Goal: Communication & Community: Answer question/provide support

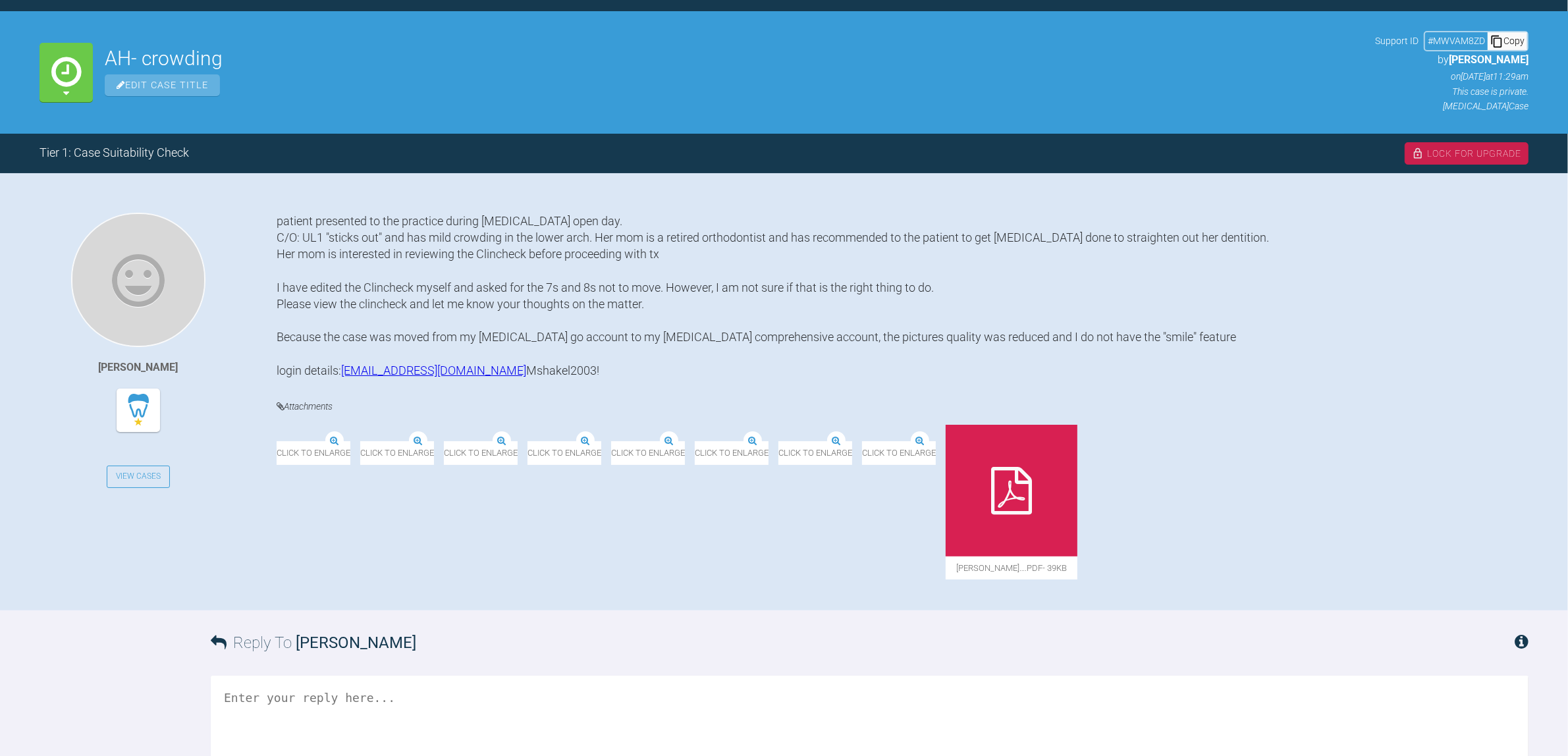
scroll to position [165, 0]
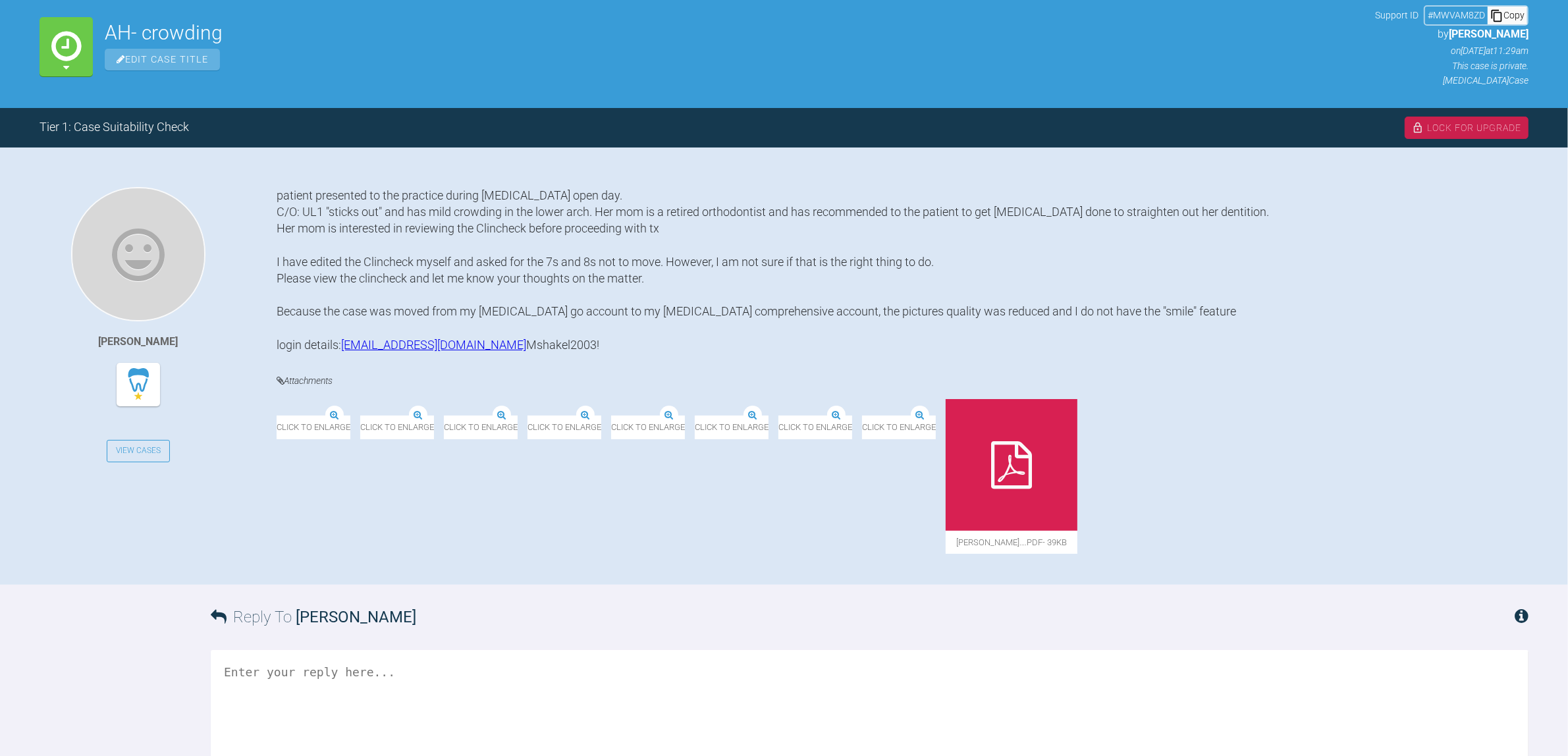
click at [484, 416] on img at bounding box center [484, 416] width 0 height 0
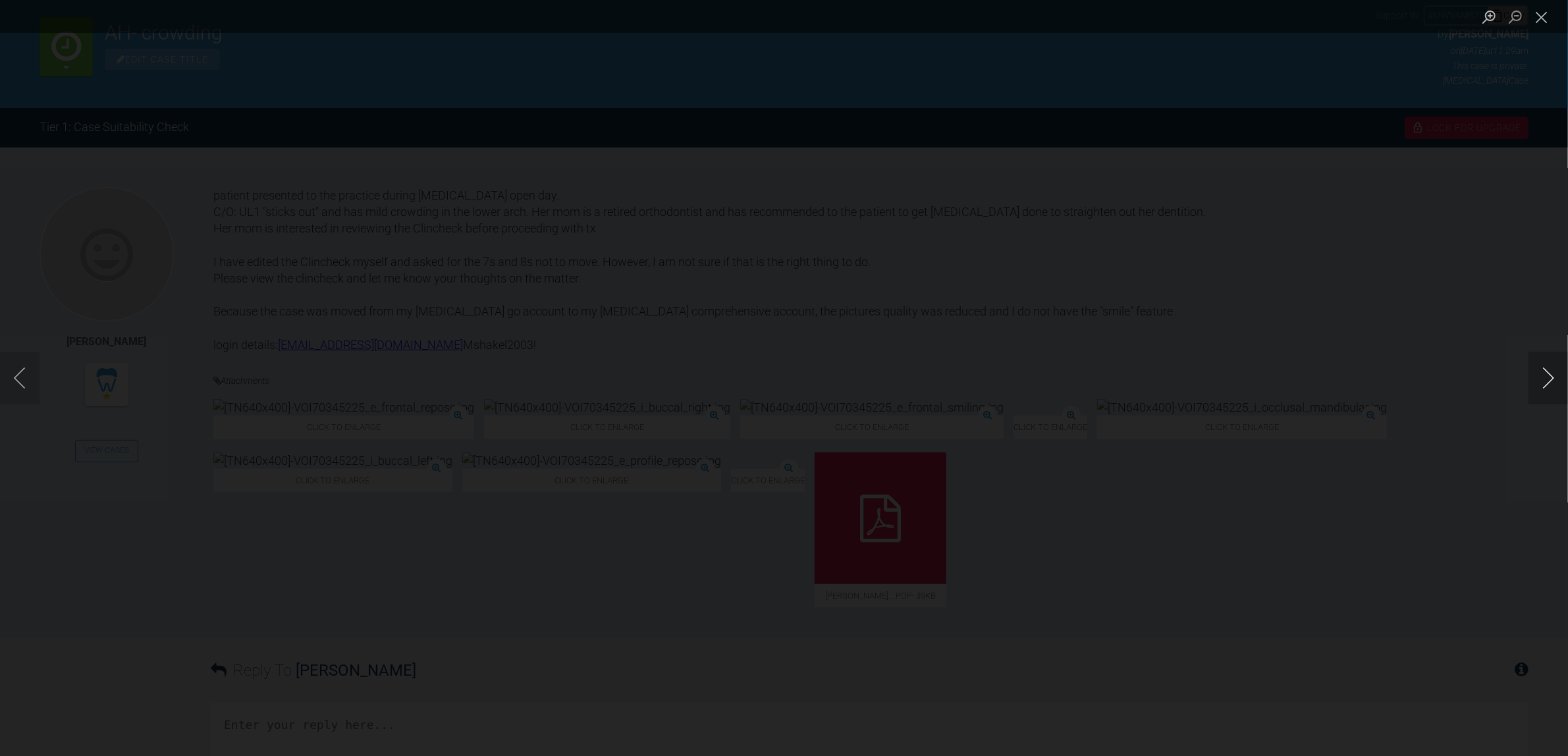
click at [1539, 377] on button "Next image" at bounding box center [1548, 378] width 40 height 53
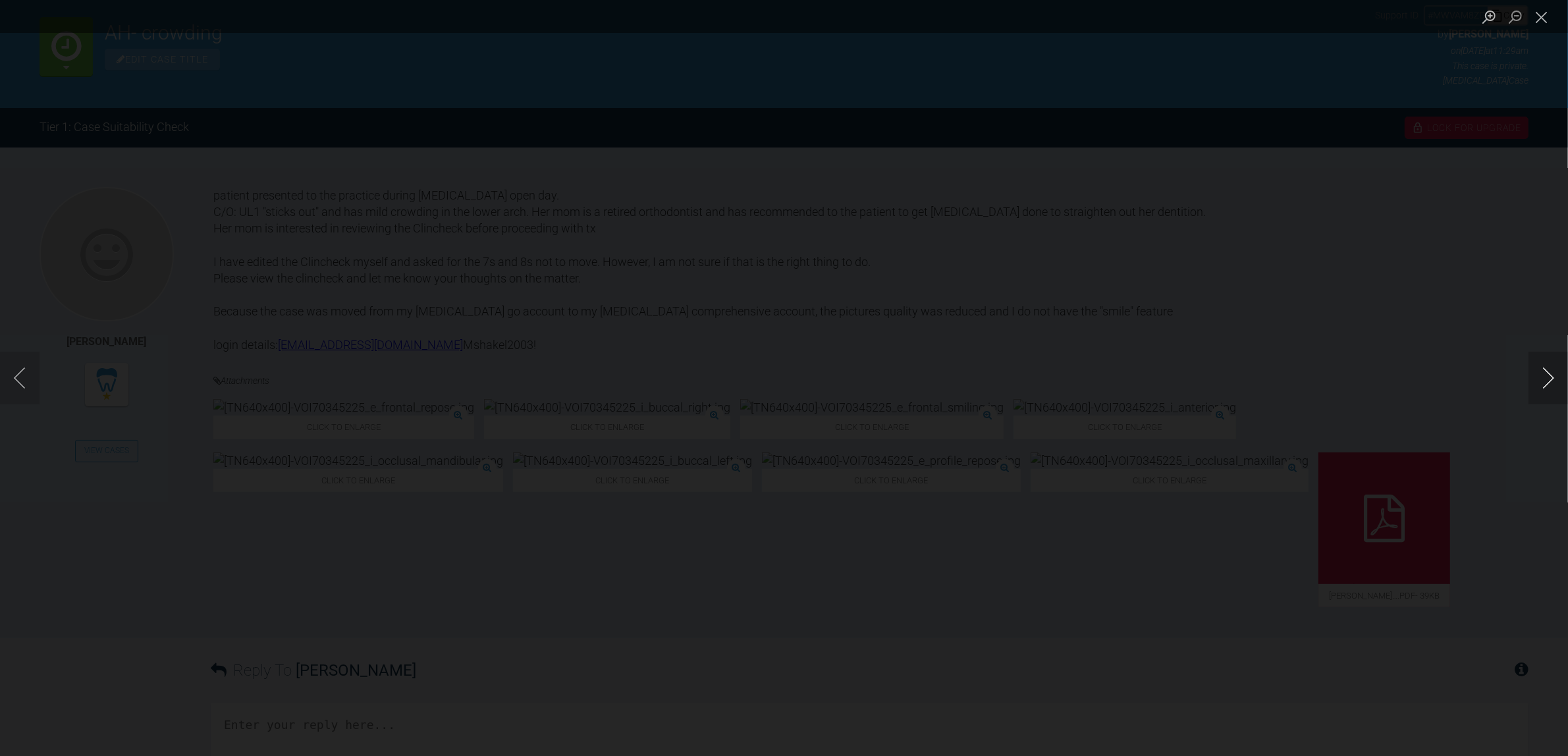
click at [1539, 377] on button "Next image" at bounding box center [1548, 378] width 40 height 53
click at [1461, 339] on div "Lightbox" at bounding box center [784, 378] width 1568 height 756
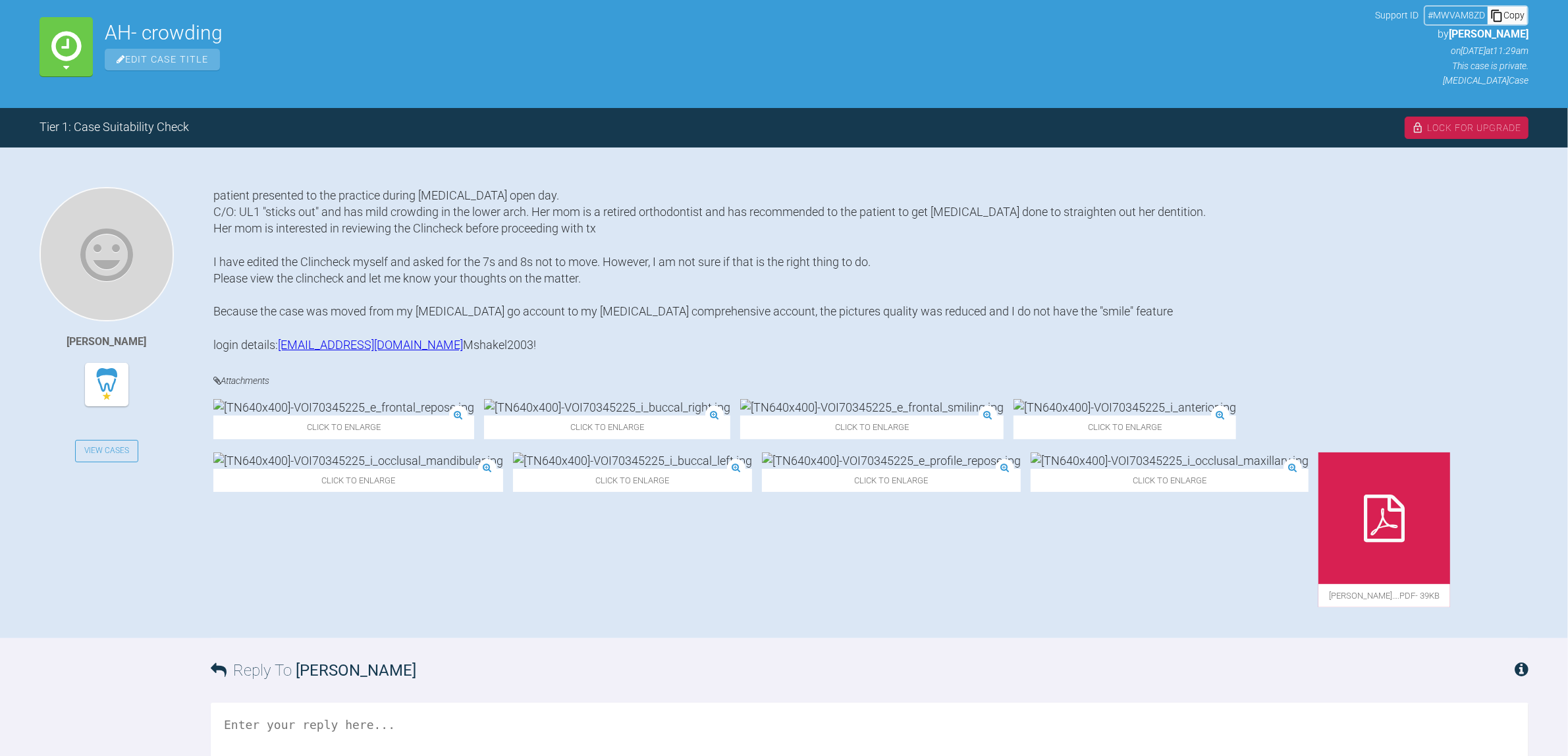
click at [1426, 548] on div at bounding box center [1384, 518] width 132 height 132
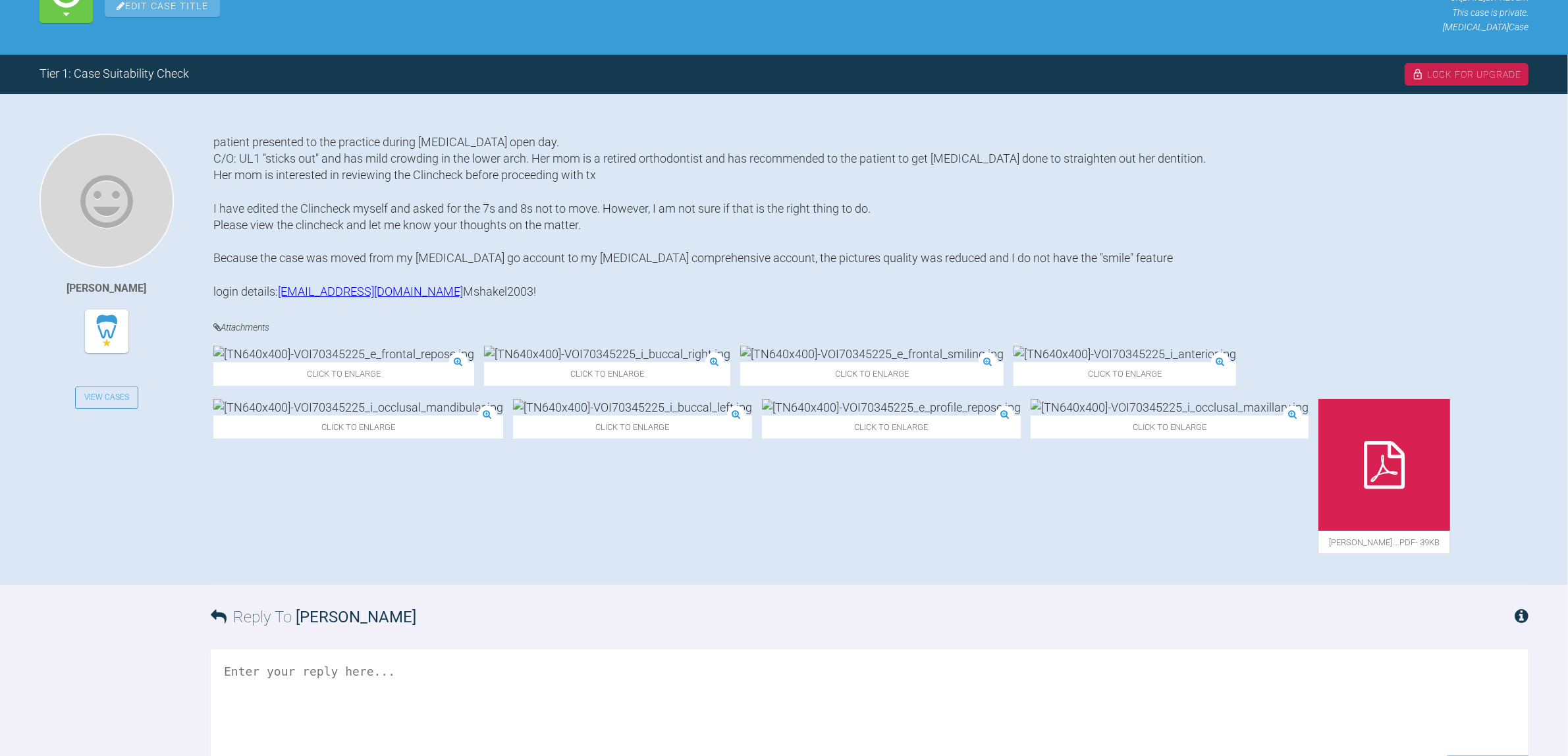
scroll to position [247, 0]
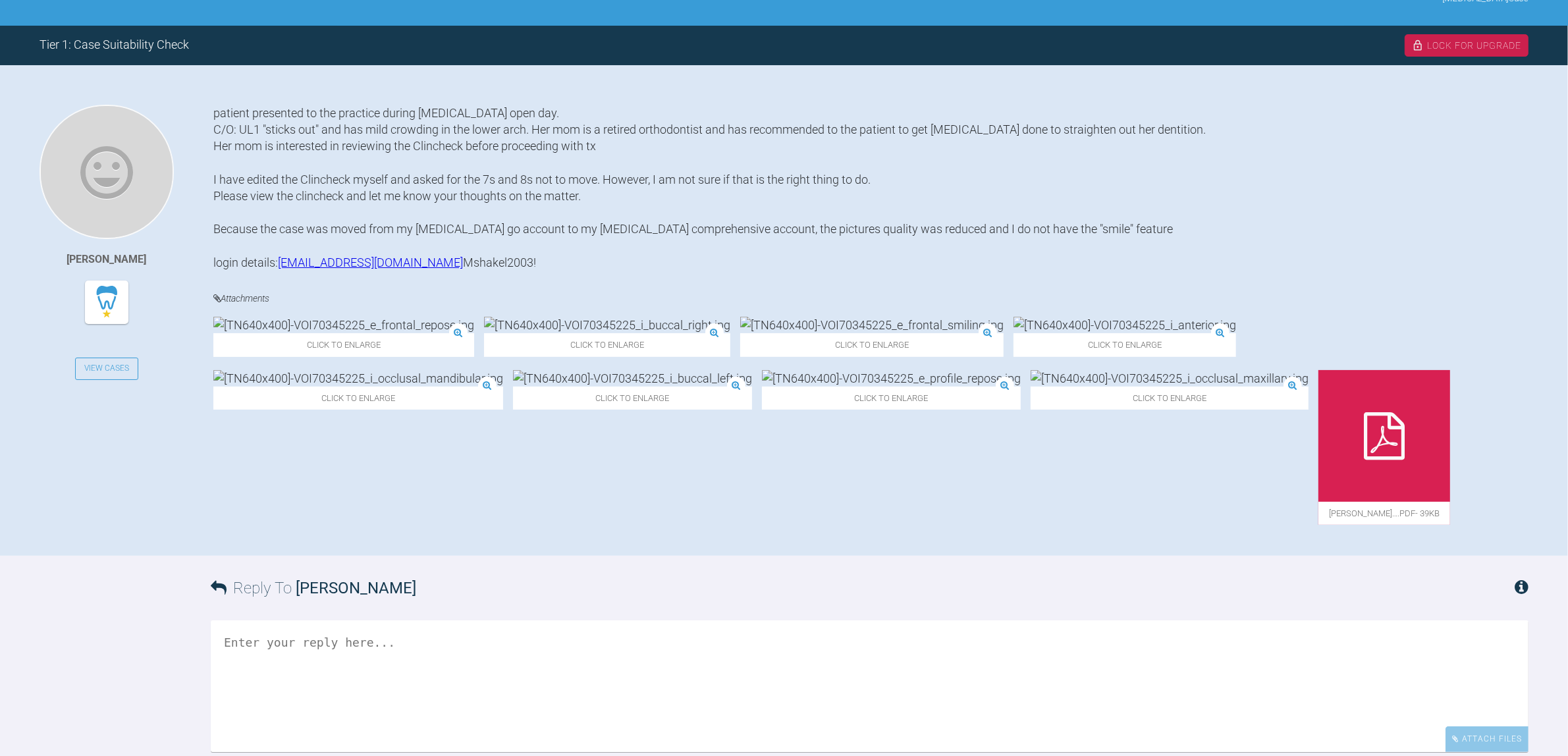
click at [1299, 386] on img at bounding box center [1170, 378] width 278 height 16
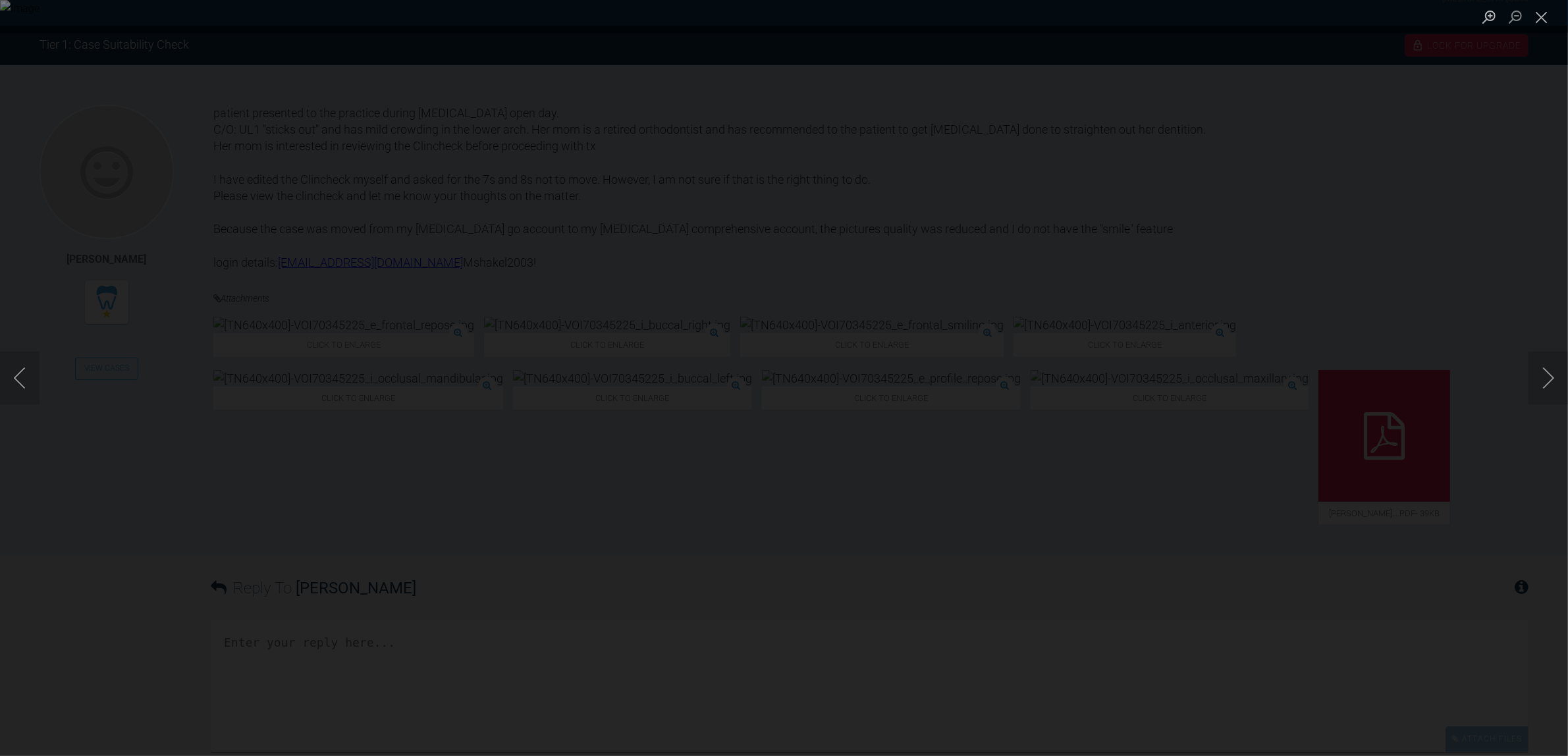
click at [924, 575] on div "Lightbox" at bounding box center [784, 378] width 1568 height 756
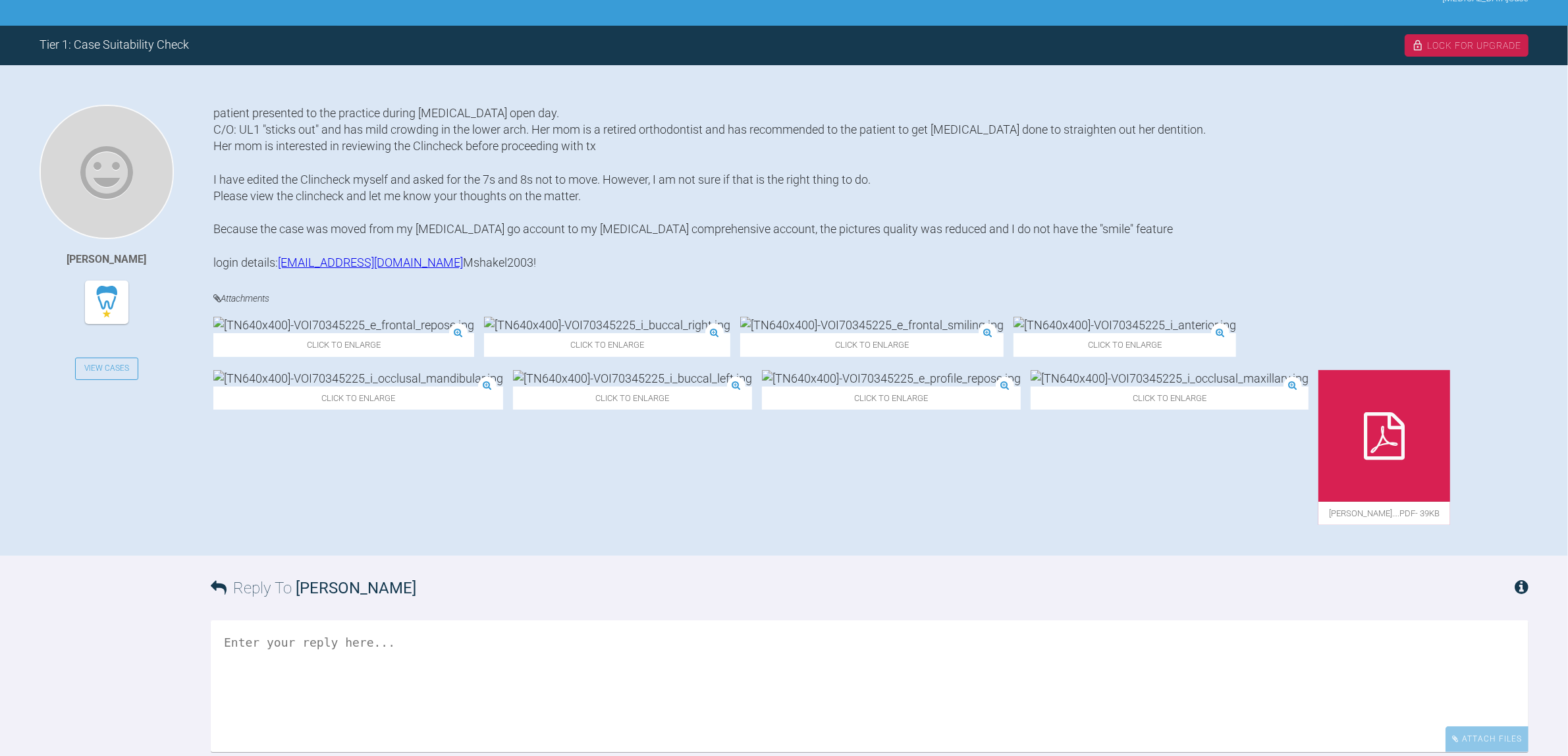
click at [752, 386] on img at bounding box center [632, 378] width 239 height 16
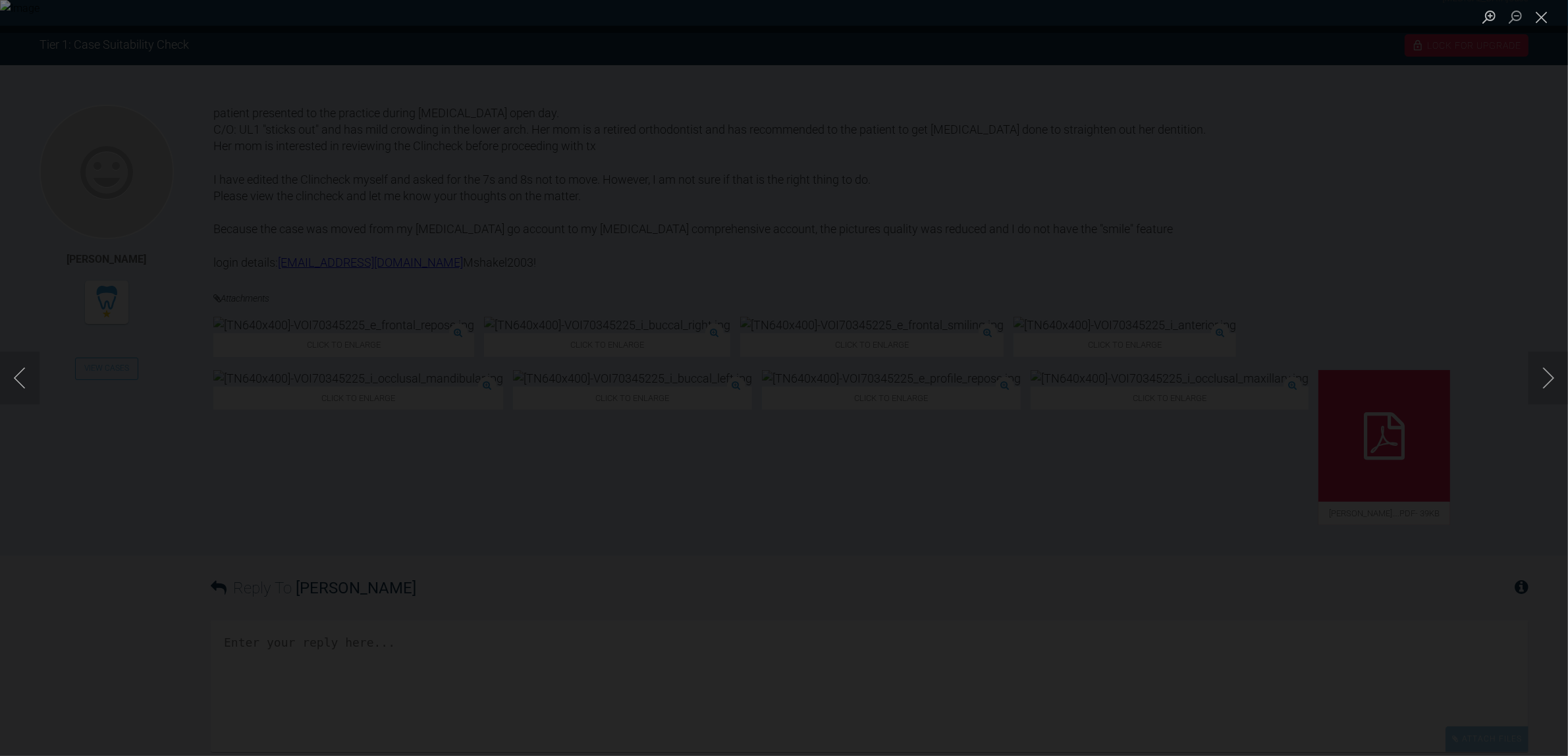
click at [893, 587] on div "Lightbox" at bounding box center [784, 378] width 1568 height 756
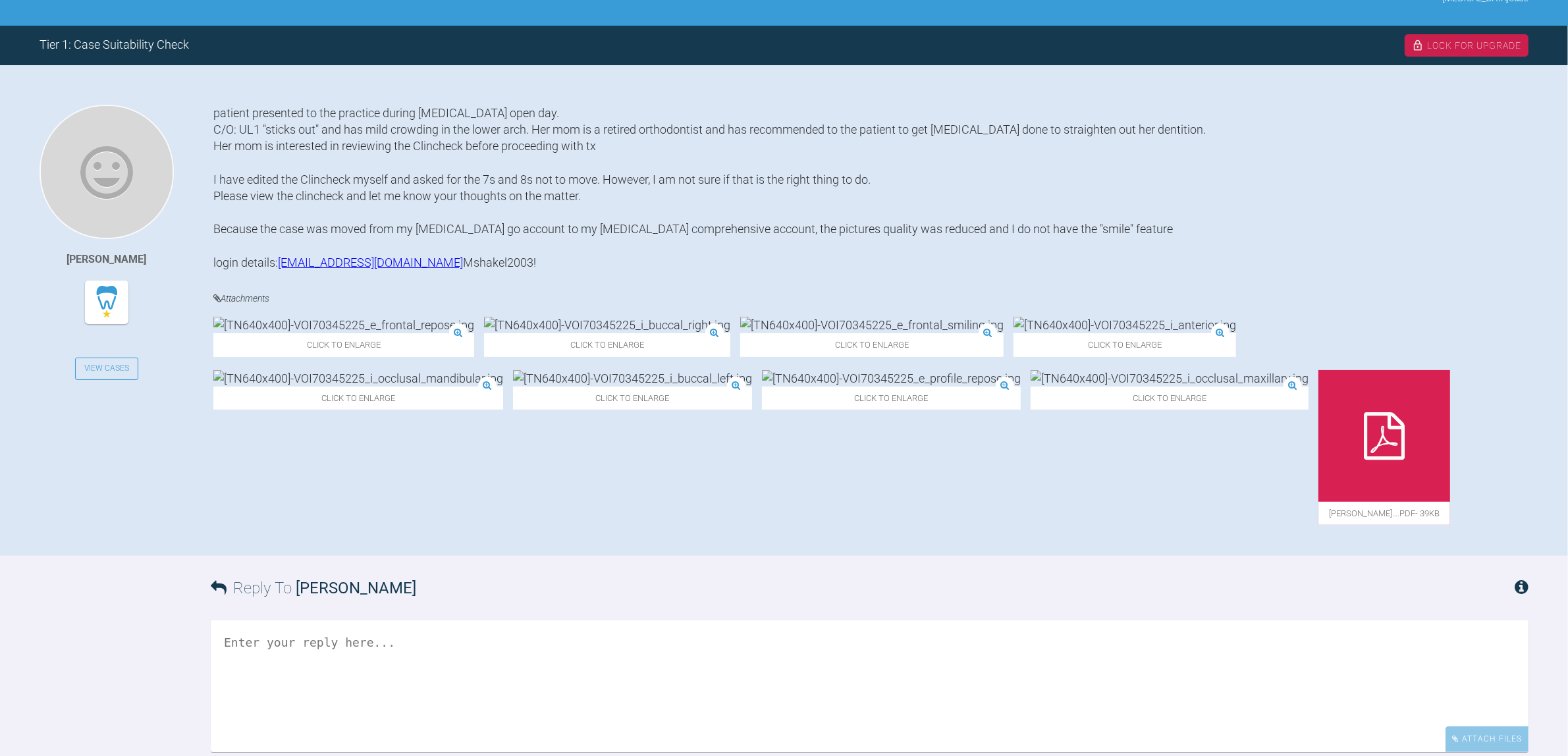
click at [752, 386] on img at bounding box center [632, 378] width 239 height 16
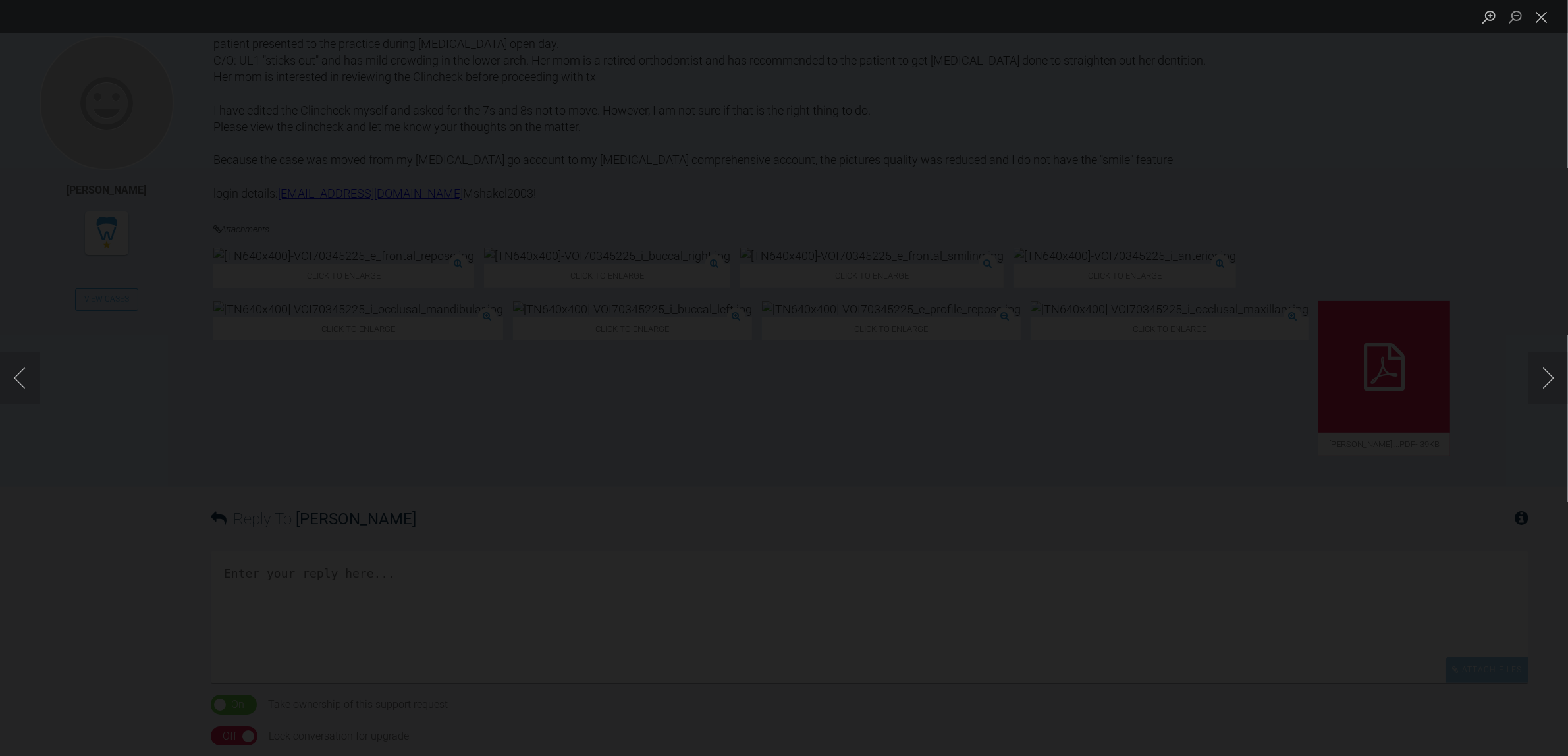
scroll to position [329, 0]
click at [815, 532] on div "Lightbox" at bounding box center [784, 378] width 1568 height 756
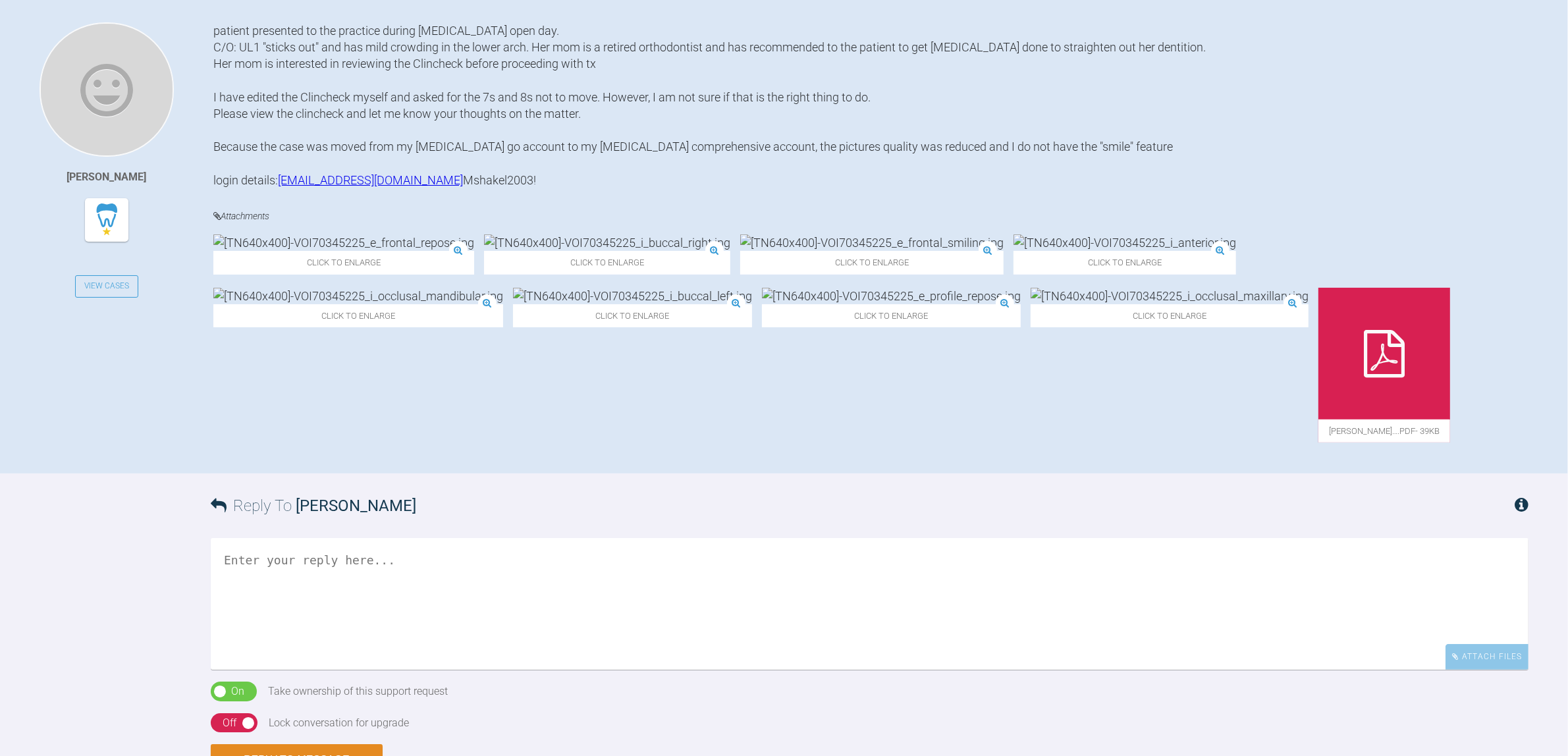
click at [484, 251] on img at bounding box center [607, 242] width 246 height 16
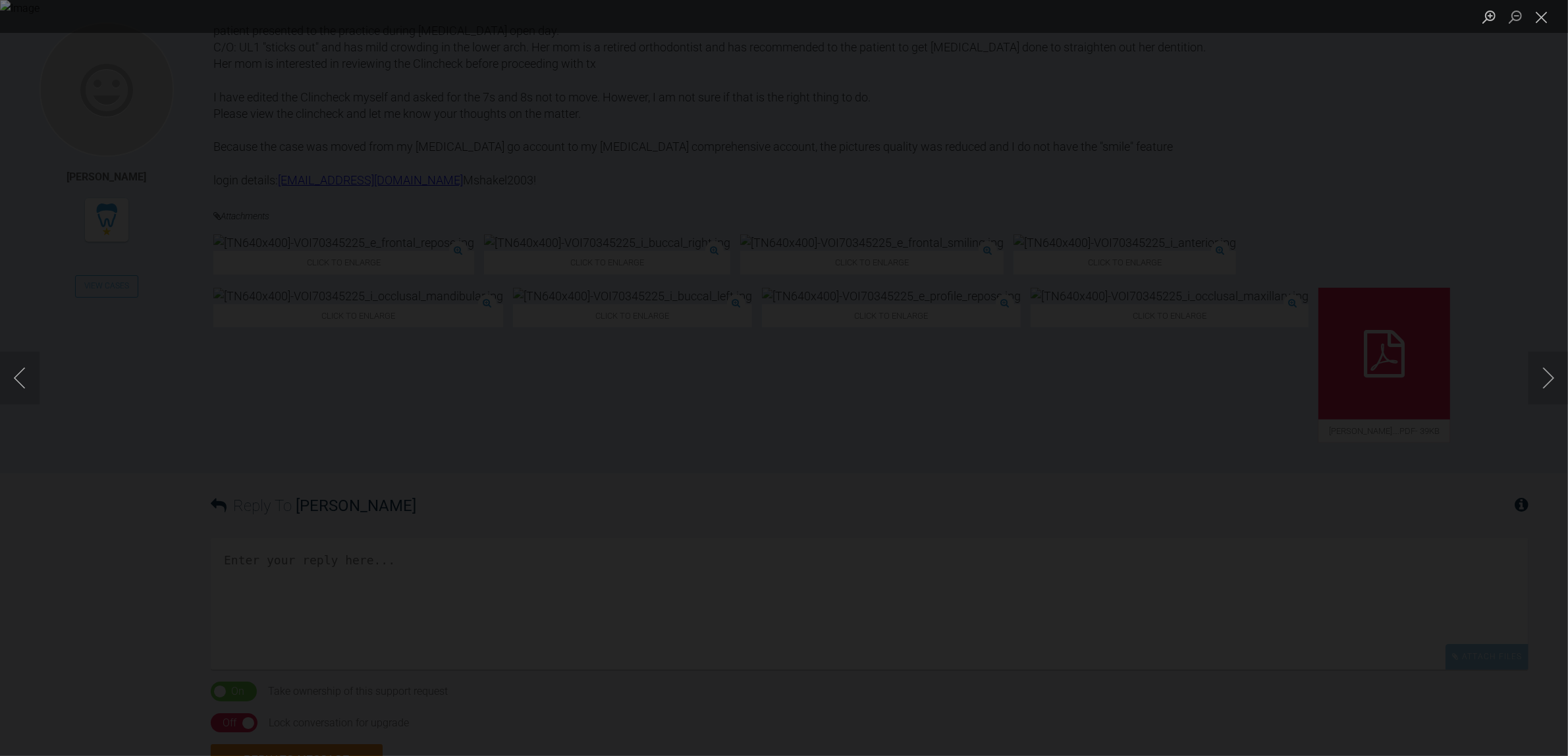
click at [1114, 503] on div "Lightbox" at bounding box center [784, 378] width 1568 height 756
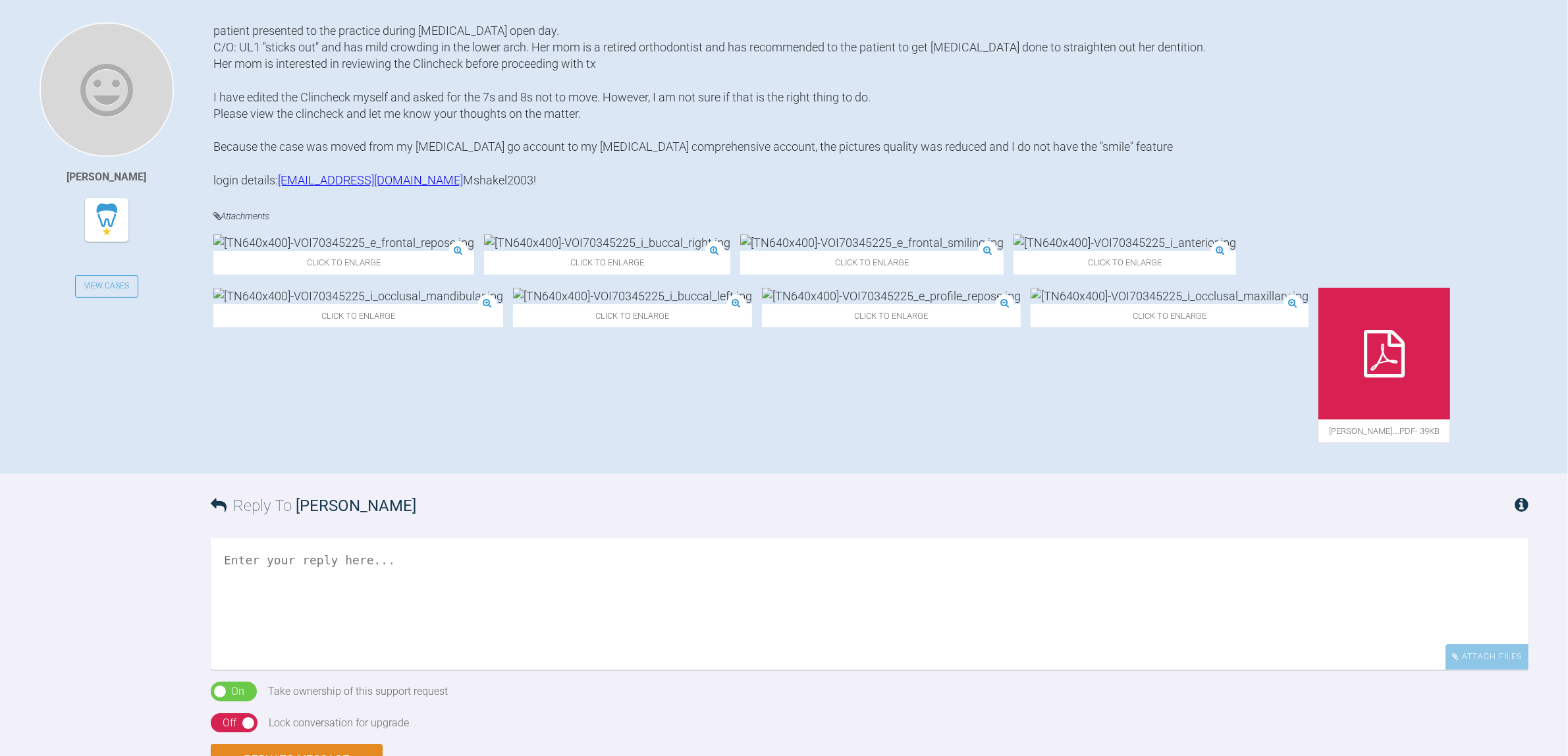
click at [636, 594] on textarea at bounding box center [869, 603] width 1317 height 132
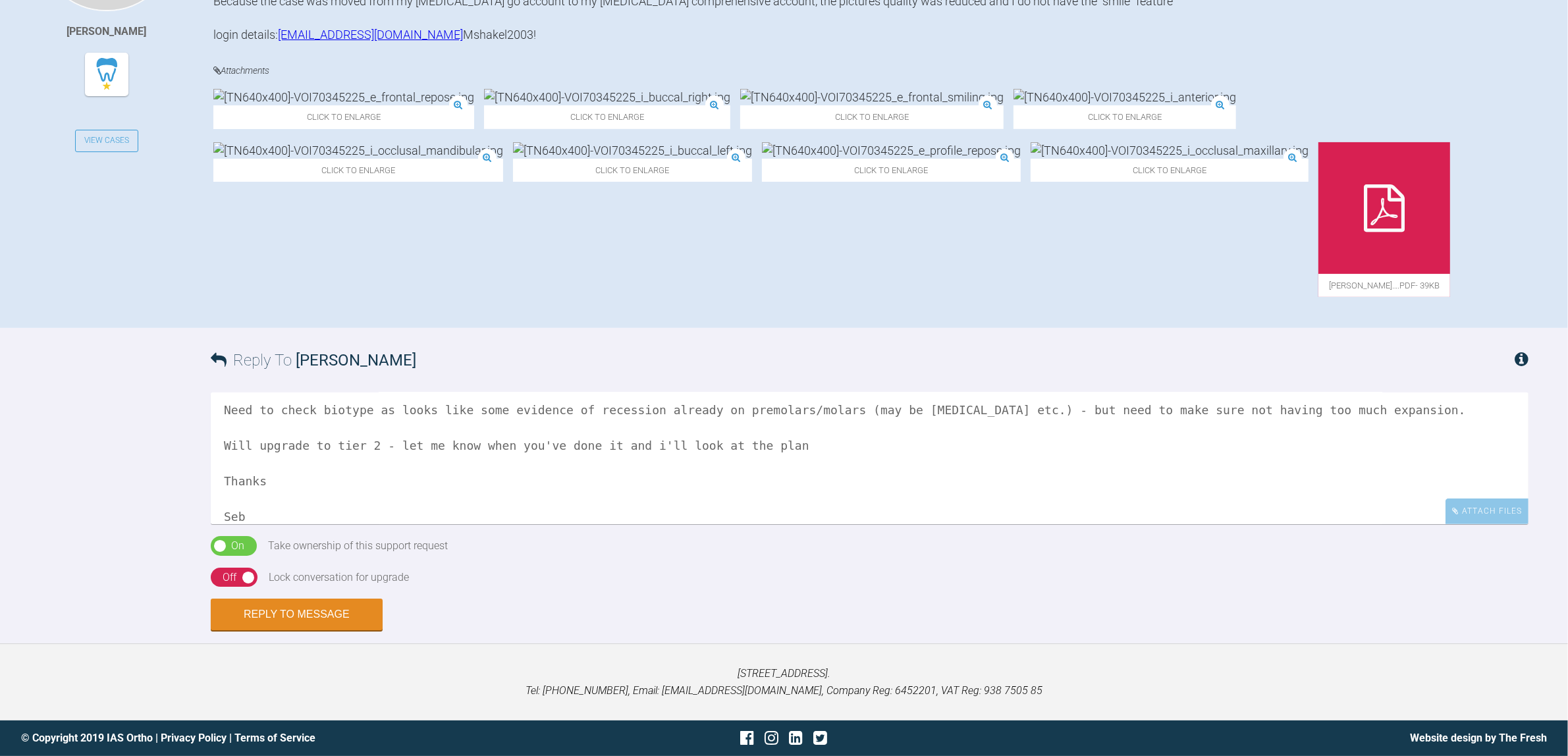
scroll to position [498, 0]
type textarea "Hi Marah, Suitable Case Need to check biotype as looks like some evidence of re…"
click at [238, 569] on div "On Off" at bounding box center [234, 577] width 47 height 20
click at [294, 604] on button "Reply to Message" at bounding box center [297, 615] width 172 height 32
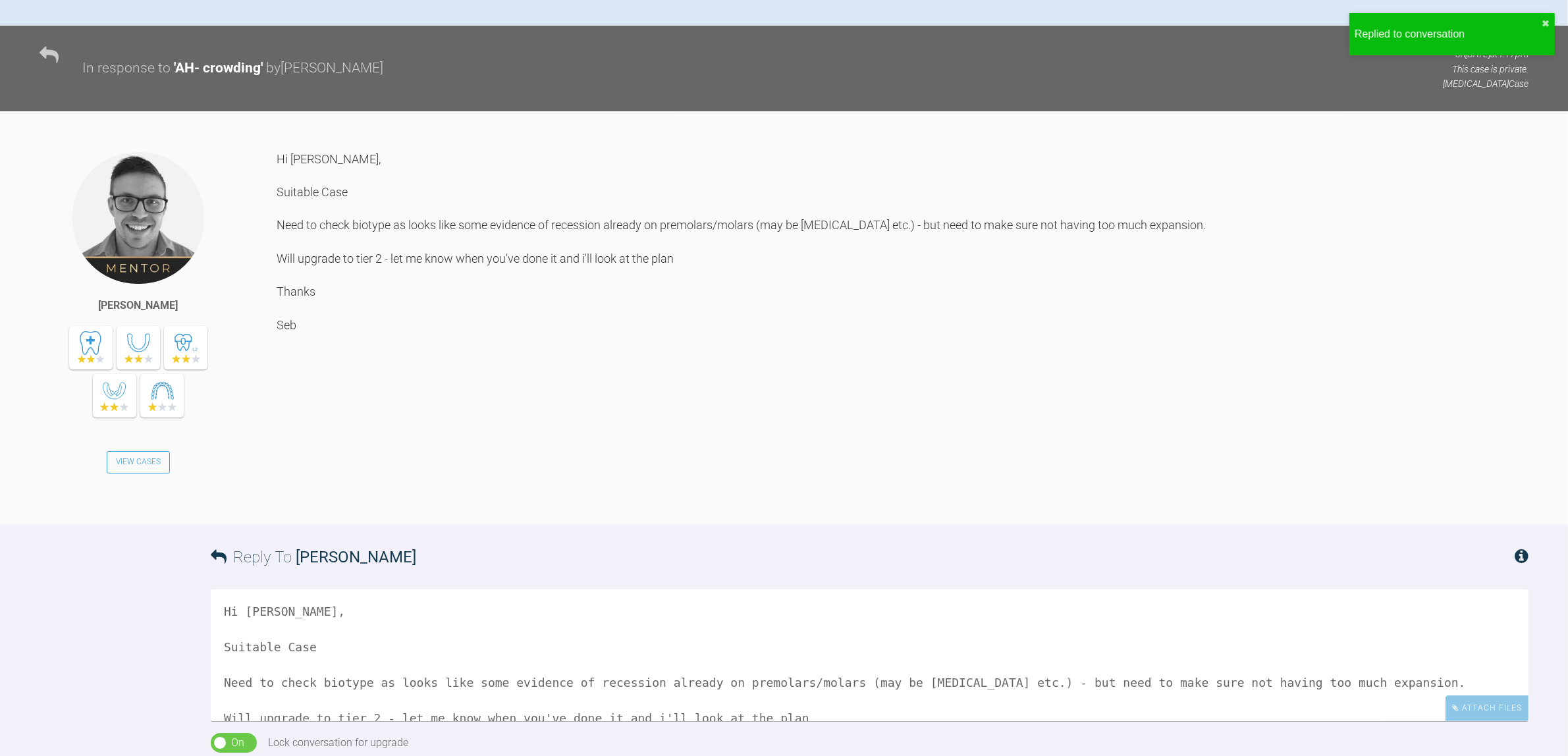
scroll to position [554, 0]
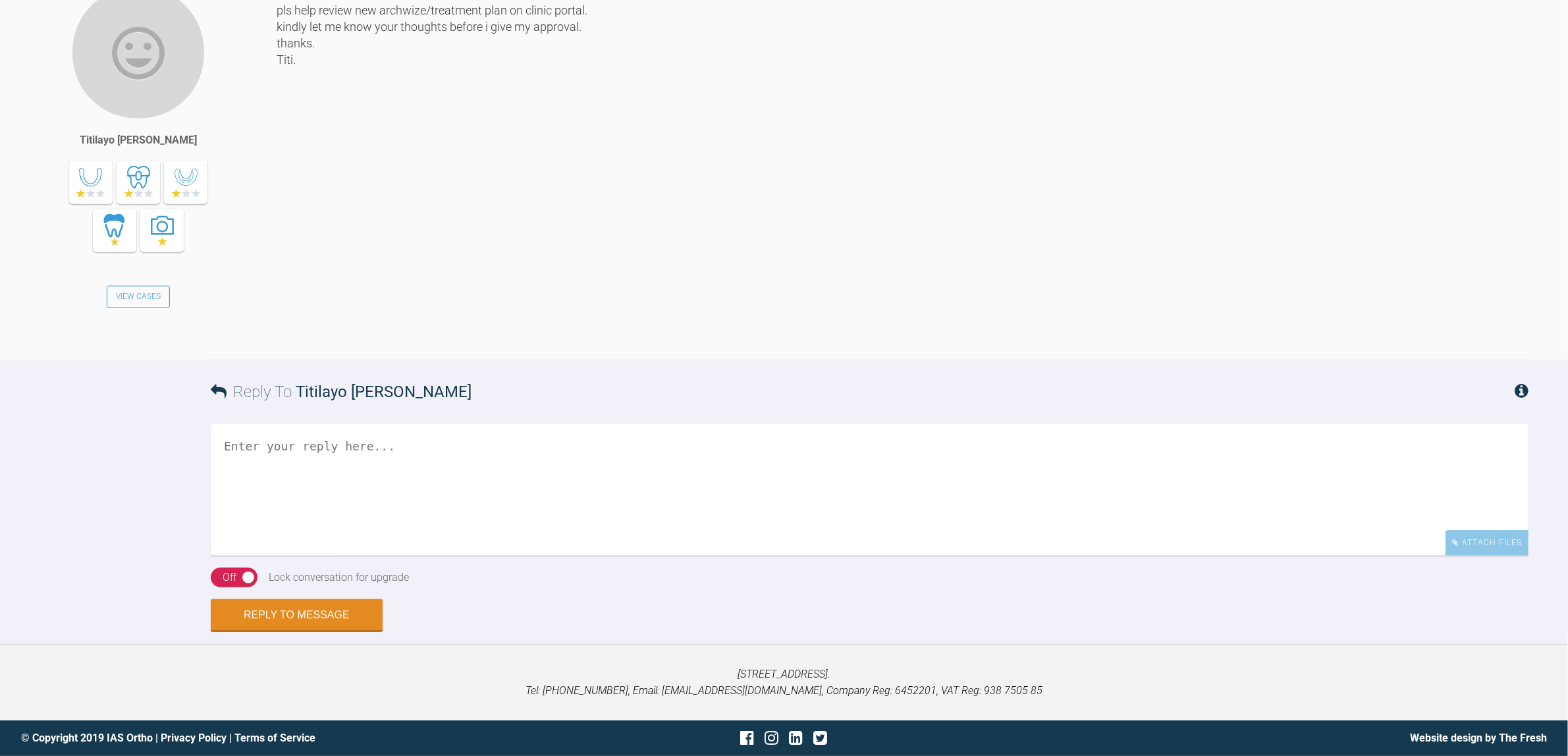
scroll to position [14368, 0]
drag, startPoint x: 301, startPoint y: 471, endPoint x: 347, endPoint y: 165, distance: 309.4
click at [347, 401] on span "Titilayo [PERSON_NAME]" at bounding box center [383, 392] width 176 height 18
copy span "Titilayo"
click at [314, 272] on div "Hi Seb, pls help review new archwize/treatment plan on clinic portal. kindly le…" at bounding box center [902, 162] width 1252 height 354
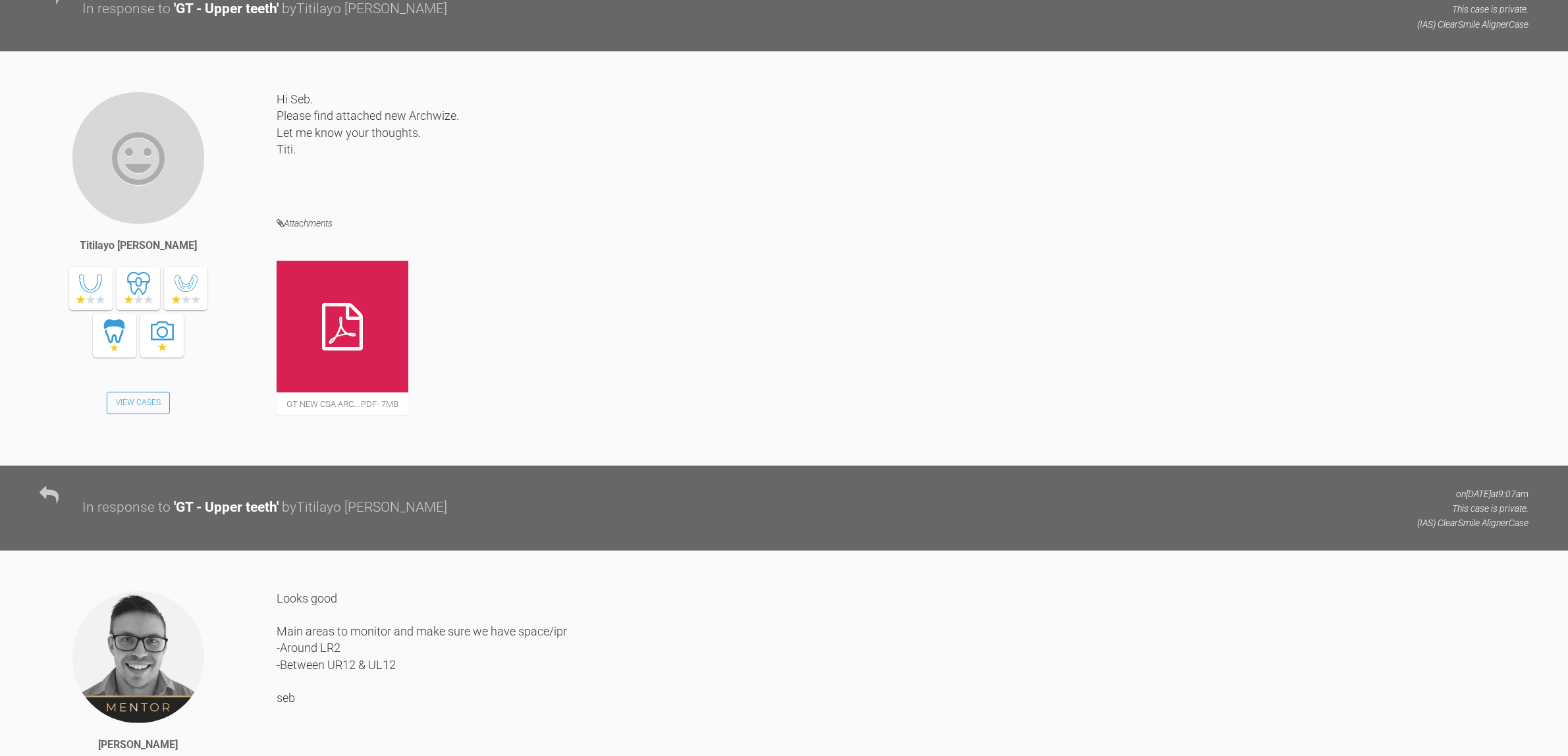
scroll to position [6711, 0]
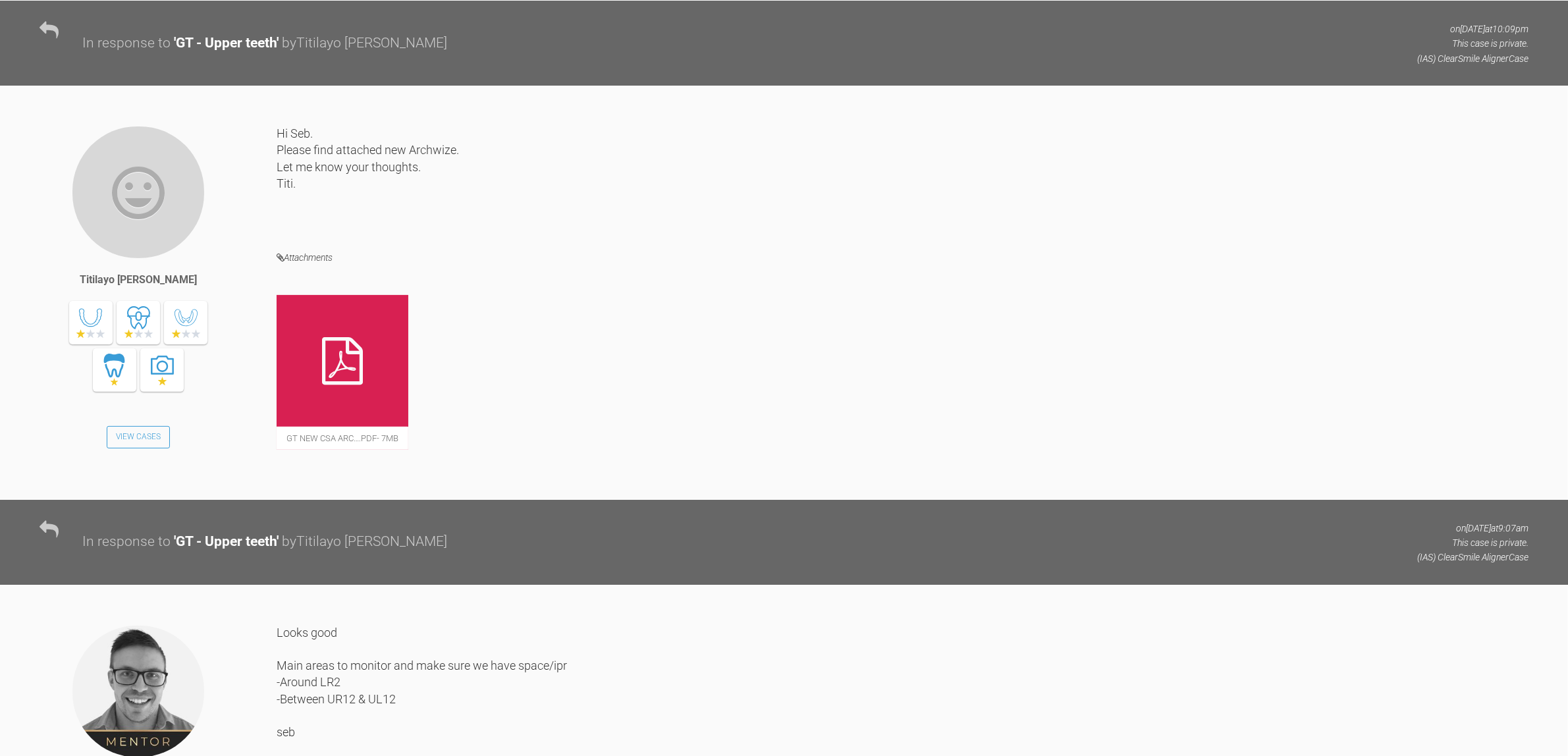
click at [350, 384] on icon at bounding box center [342, 361] width 41 height 48
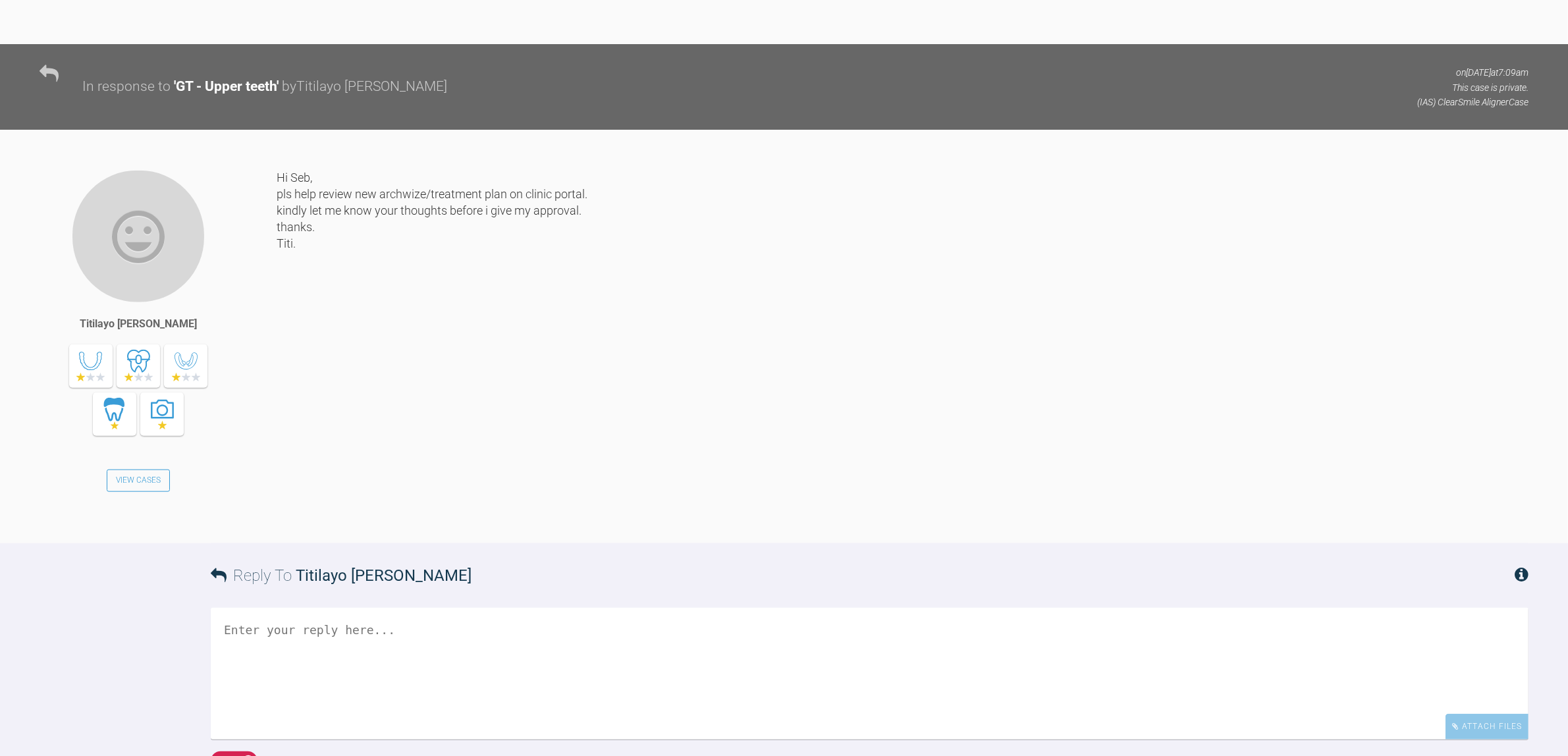
scroll to position [14451, 0]
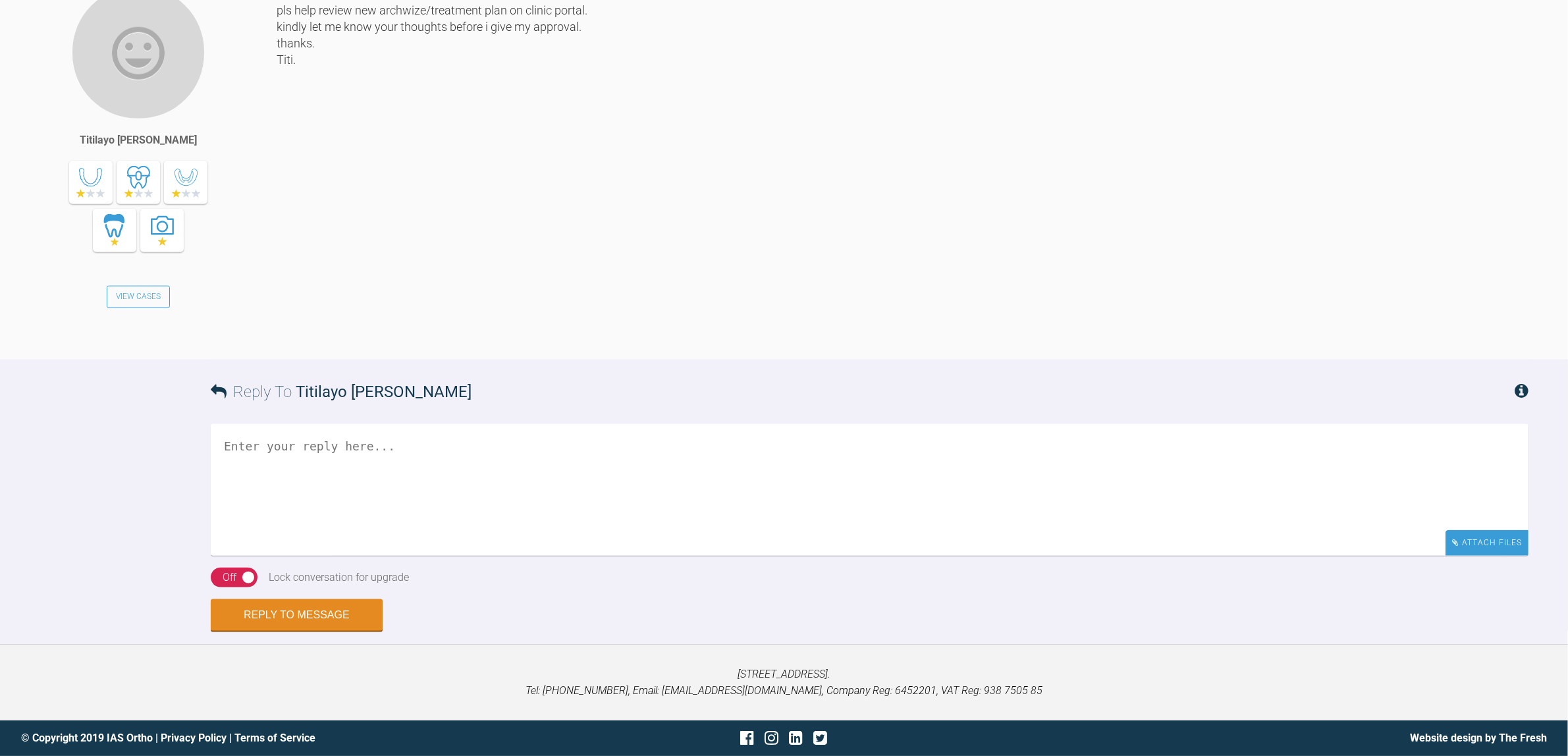
click at [1499, 545] on div "Attach Files" at bounding box center [1486, 542] width 83 height 26
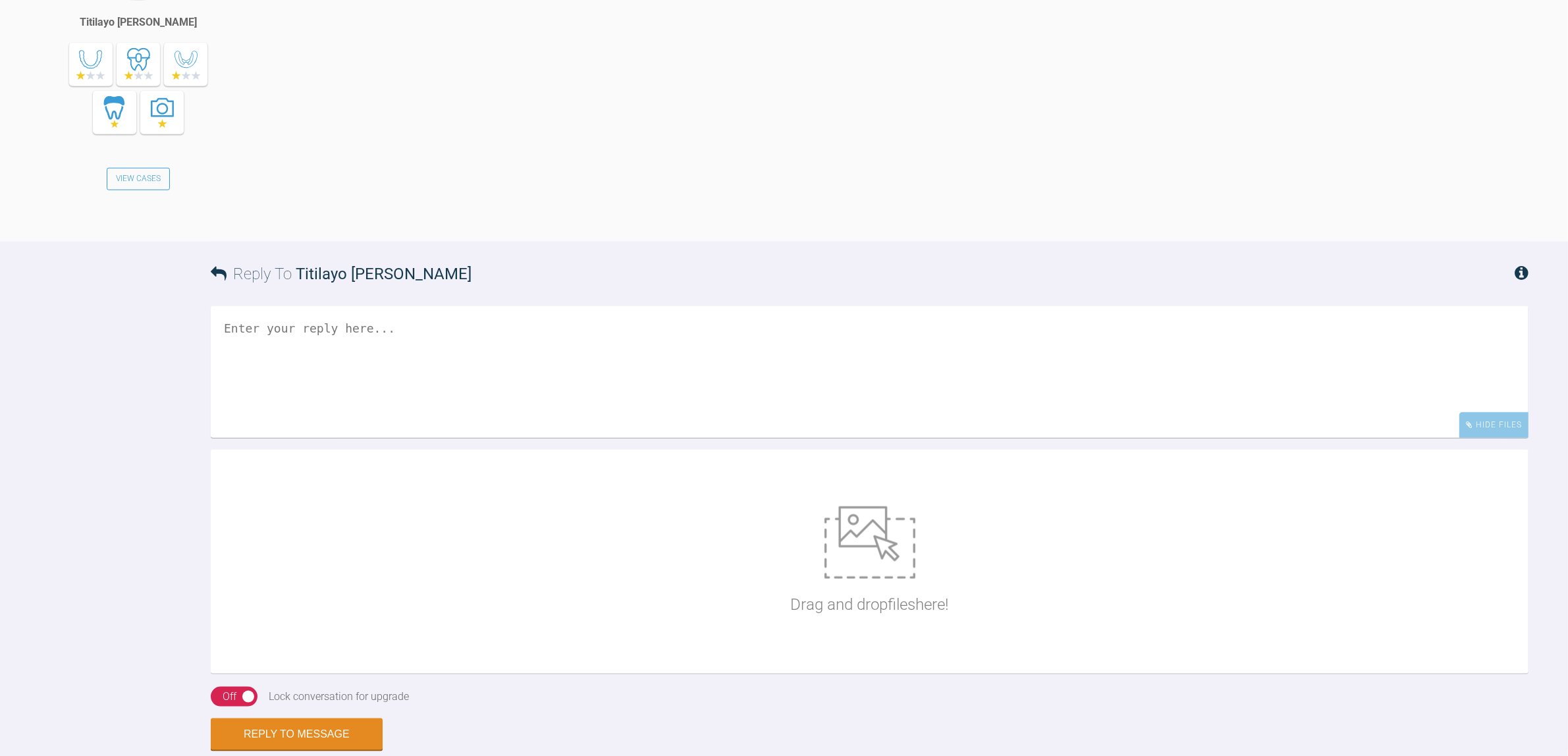
click at [791, 617] on p "Drag and drop files here!" at bounding box center [869, 605] width 158 height 25
type input "C:\fakepath\Untitled1.png"
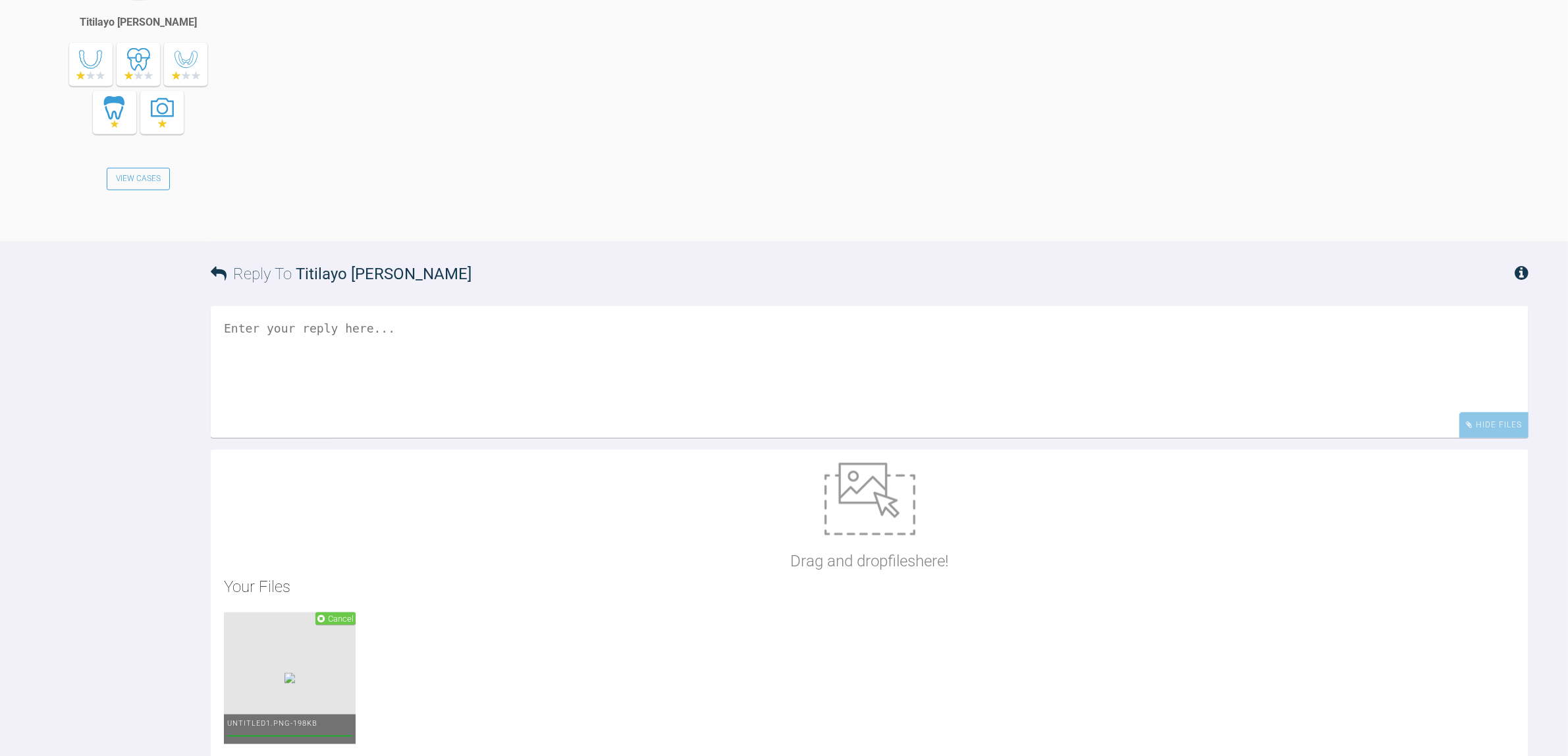
click at [539, 438] on textarea at bounding box center [869, 372] width 1317 height 132
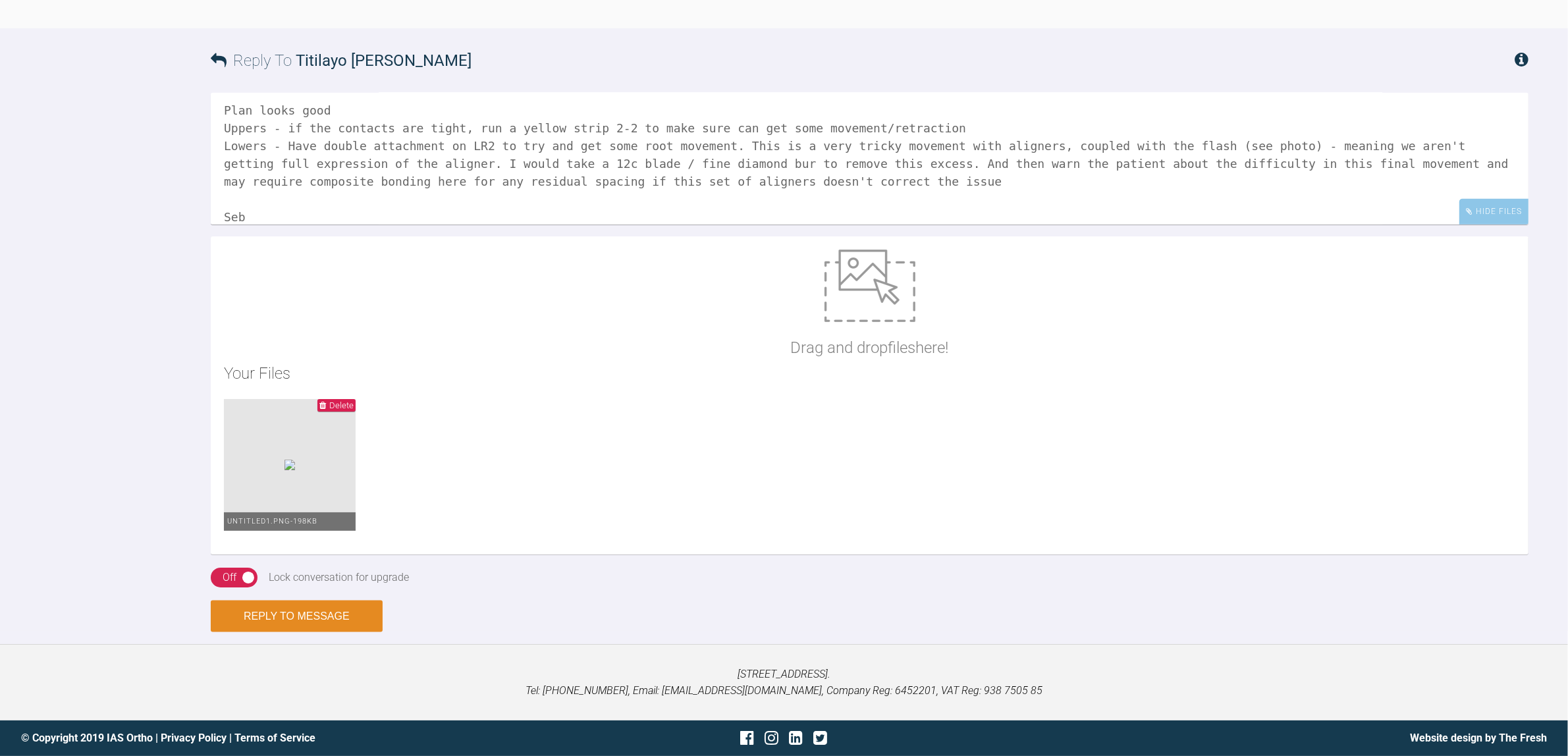
scroll to position [14781, 0]
type textarea "Hi Titi, Plan looks good Uppers - if the contacts are tight, run a yellow strip…"
click at [320, 622] on button "Reply to Message" at bounding box center [297, 616] width 172 height 32
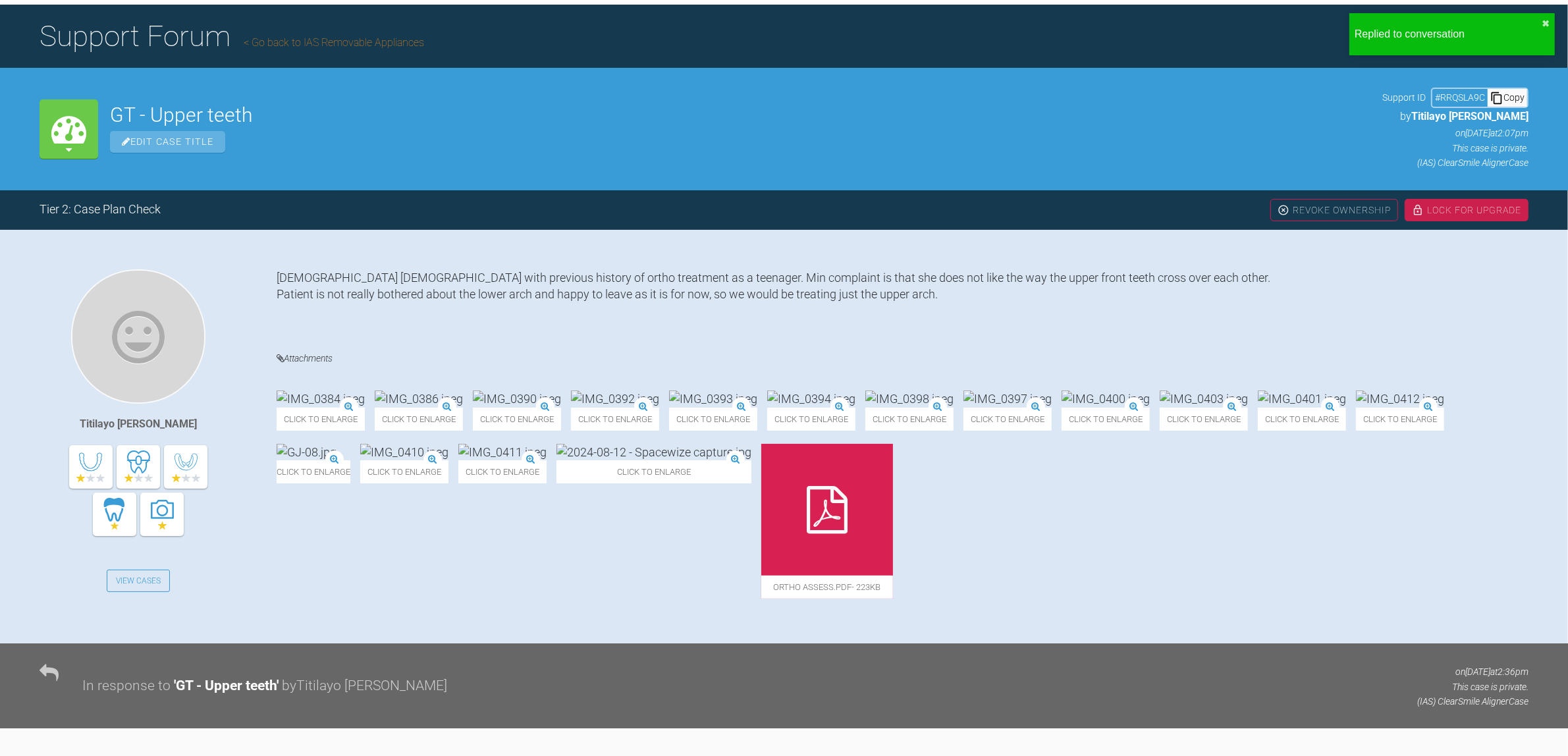
scroll to position [0, 0]
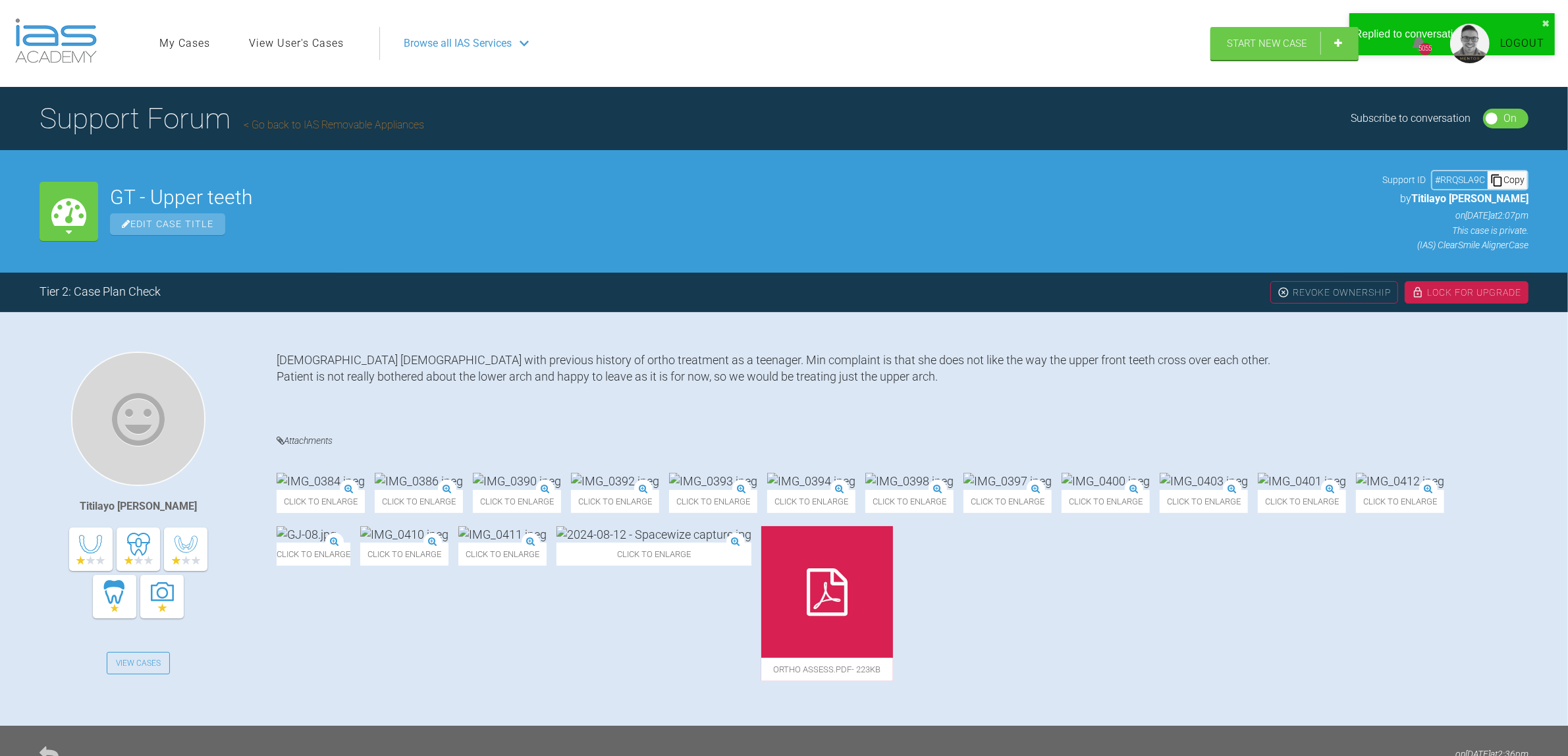
click at [1467, 295] on div "Lock For Upgrade" at bounding box center [1467, 292] width 123 height 22
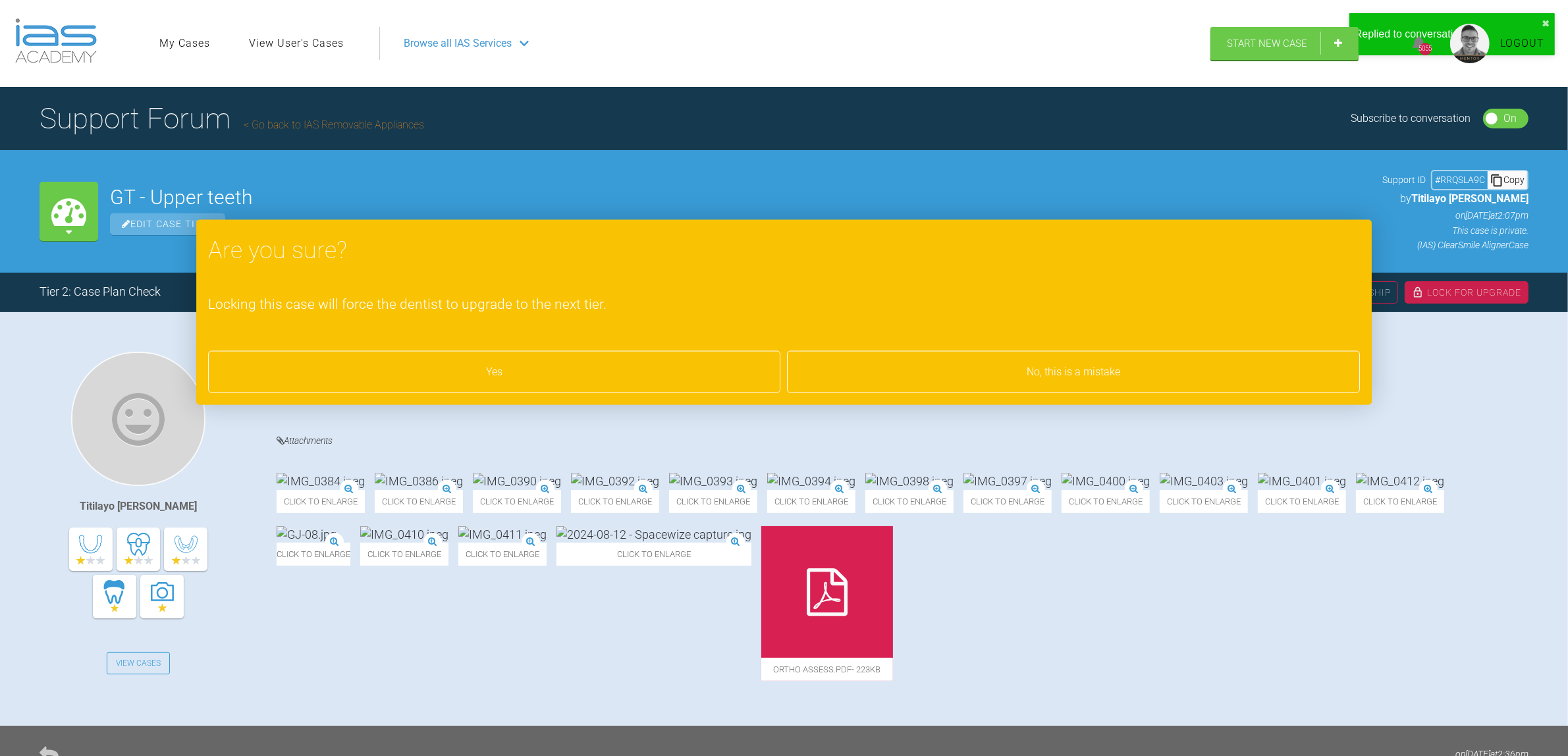
click at [556, 364] on div "Yes" at bounding box center [495, 372] width 573 height 42
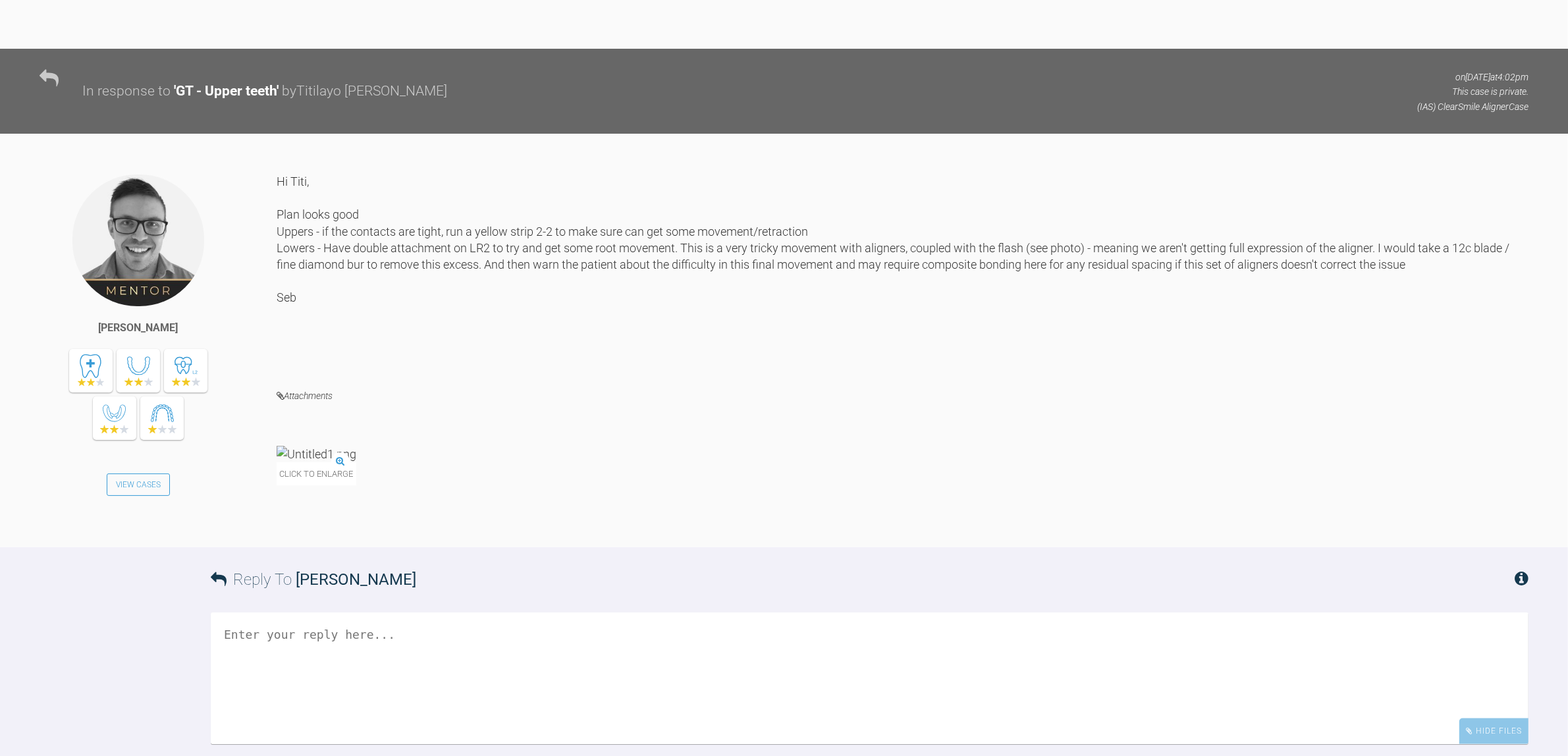
scroll to position [14681, 0]
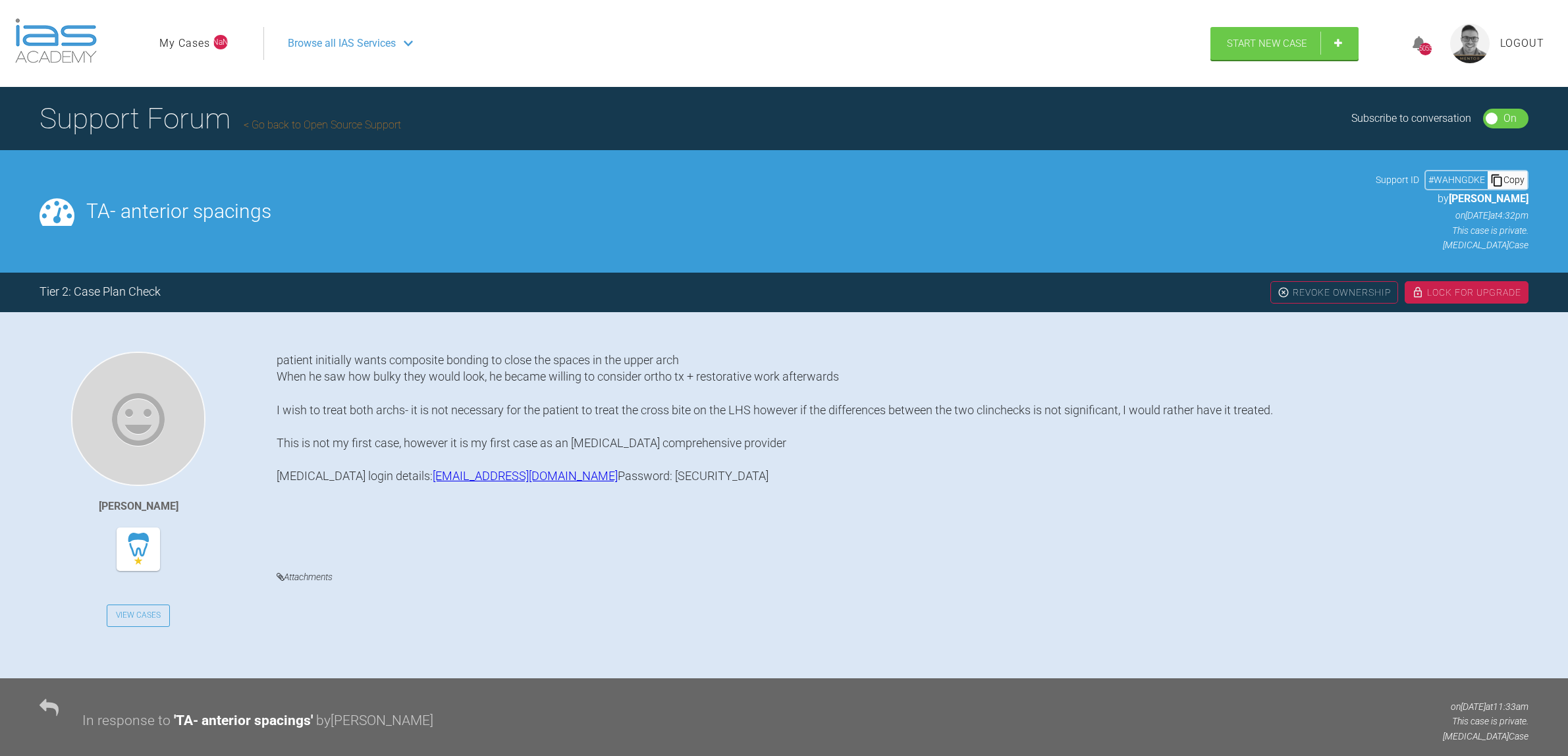
scroll to position [479, 0]
